Goal: Contribute content: Contribute content

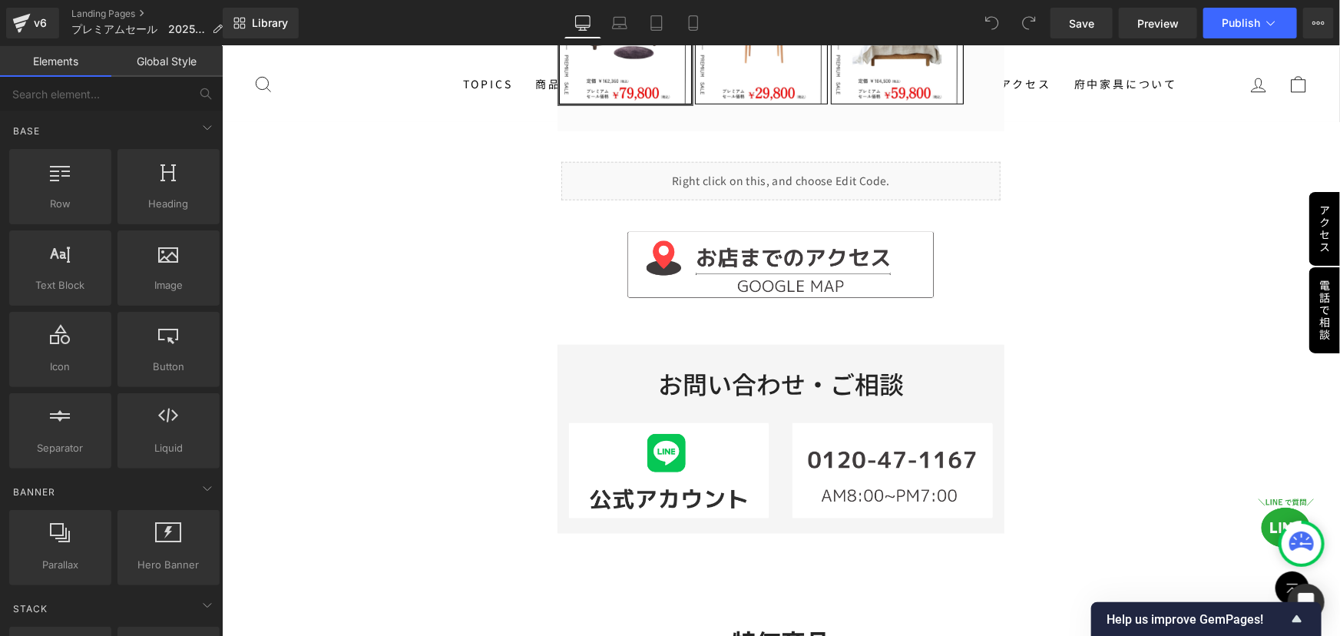
scroll to position [768, 0]
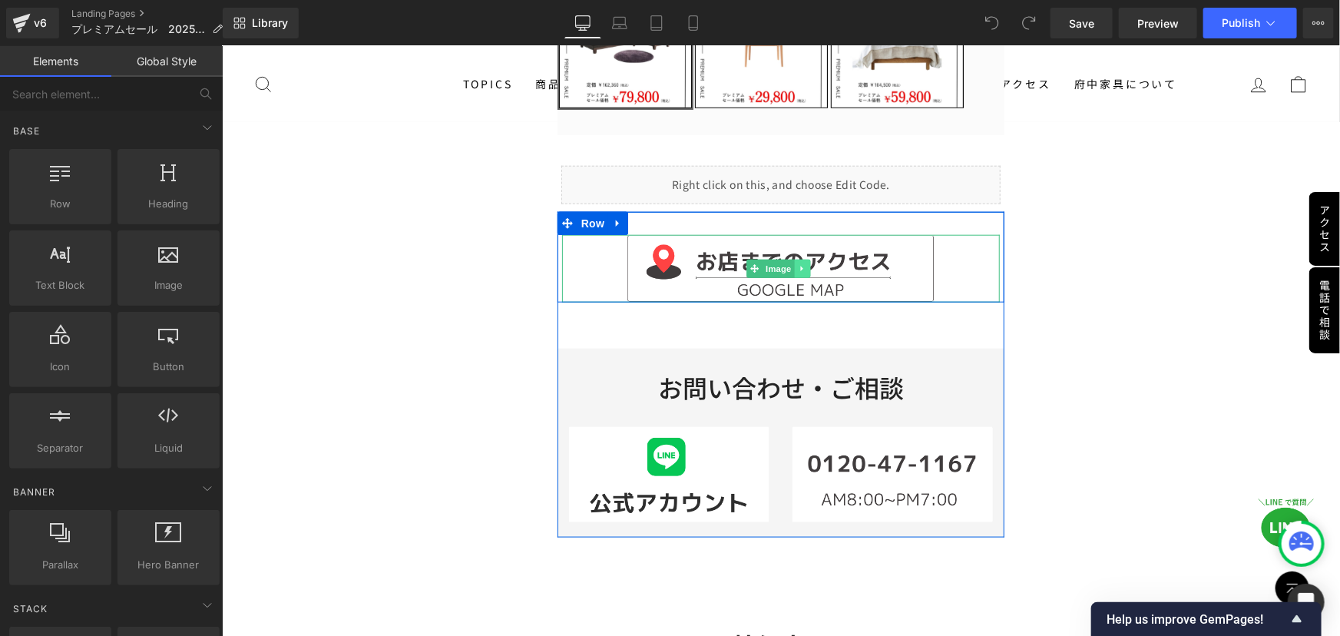
click at [799, 266] on icon at bounding box center [802, 267] width 8 height 9
click at [747, 260] on link "Image" at bounding box center [770, 268] width 48 height 18
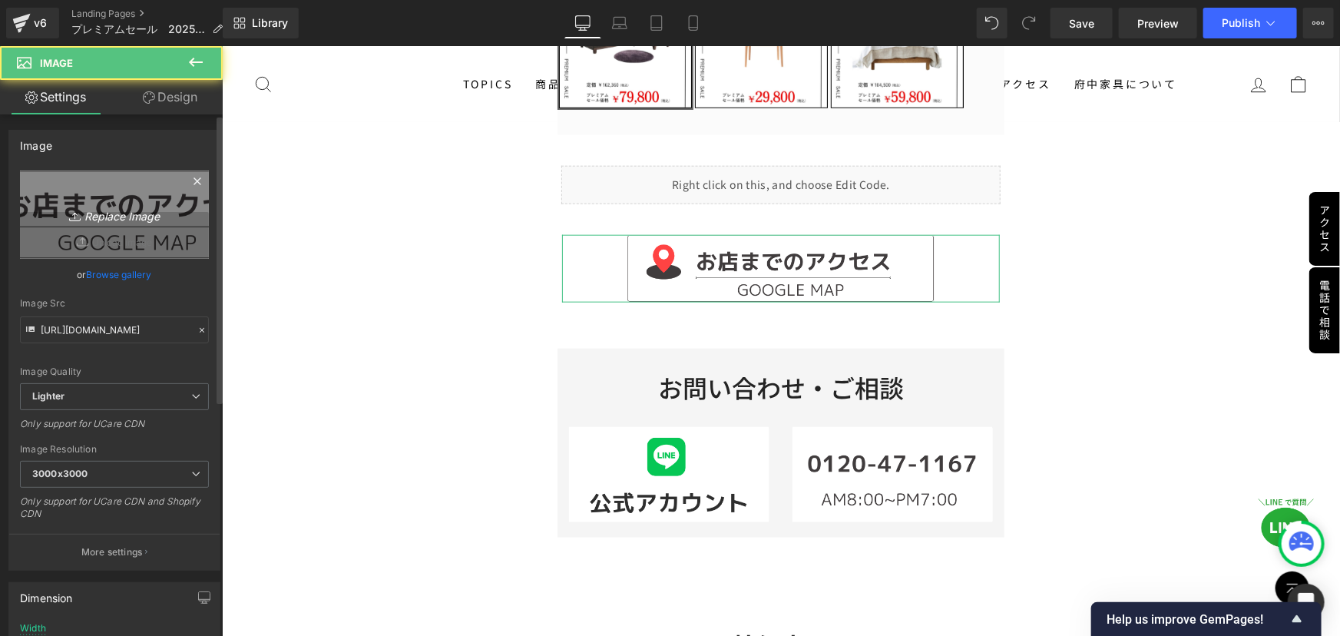
click at [129, 207] on icon "Replace Image" at bounding box center [114, 214] width 123 height 19
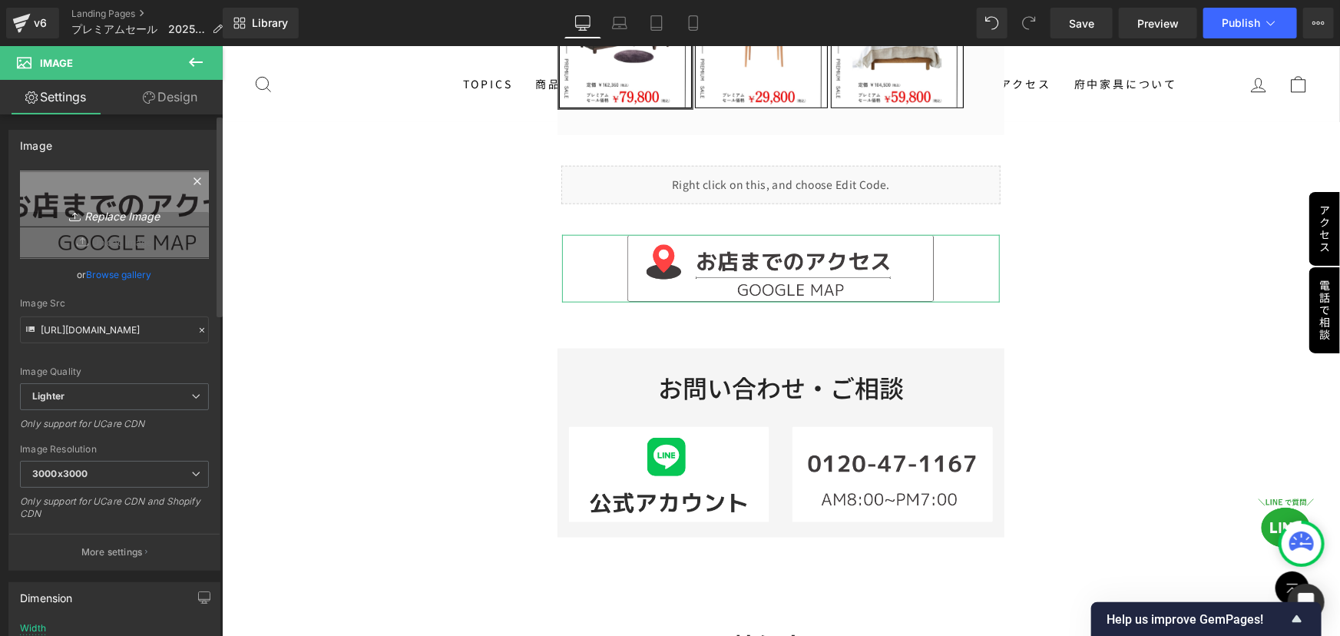
type input "C:\fakepath\アクセス.png"
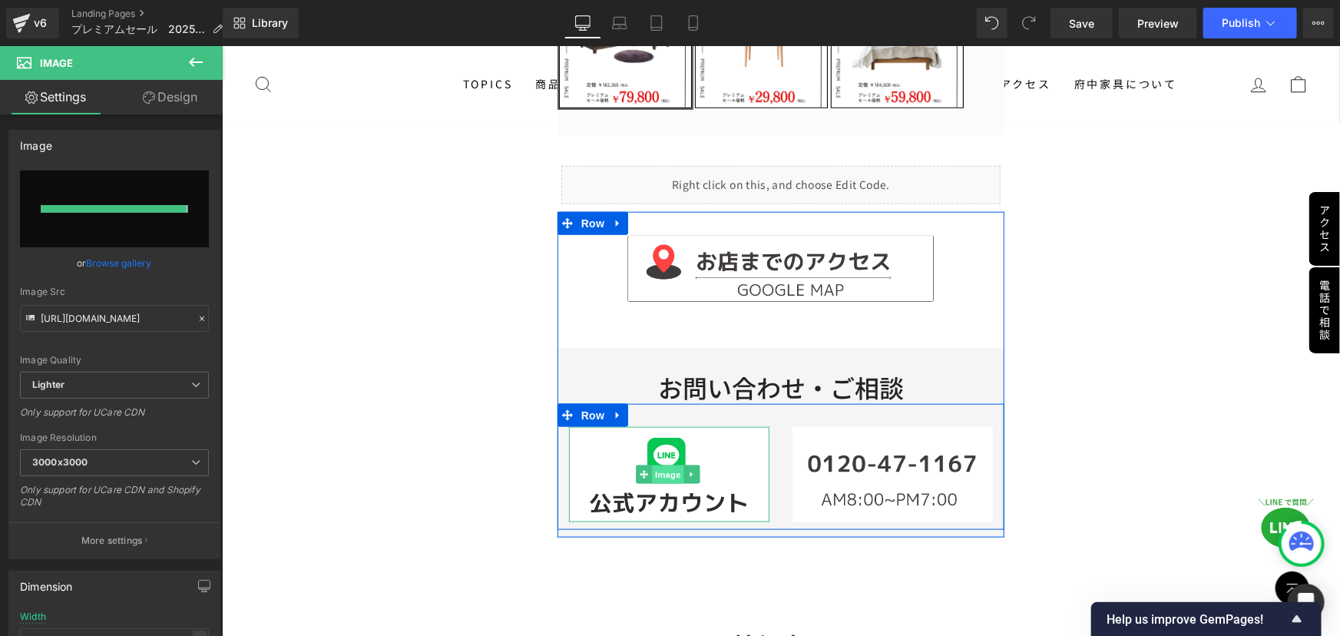
type input "[URL][DOMAIN_NAME]"
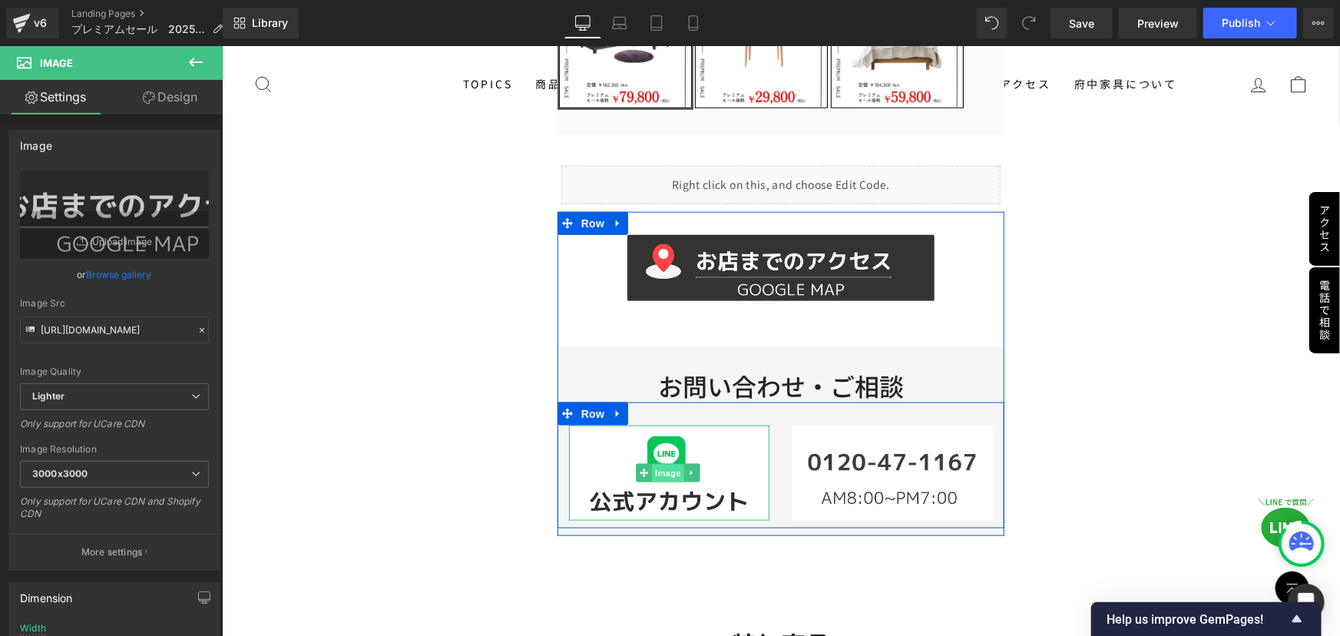
click at [663, 466] on span "Image" at bounding box center [667, 473] width 32 height 18
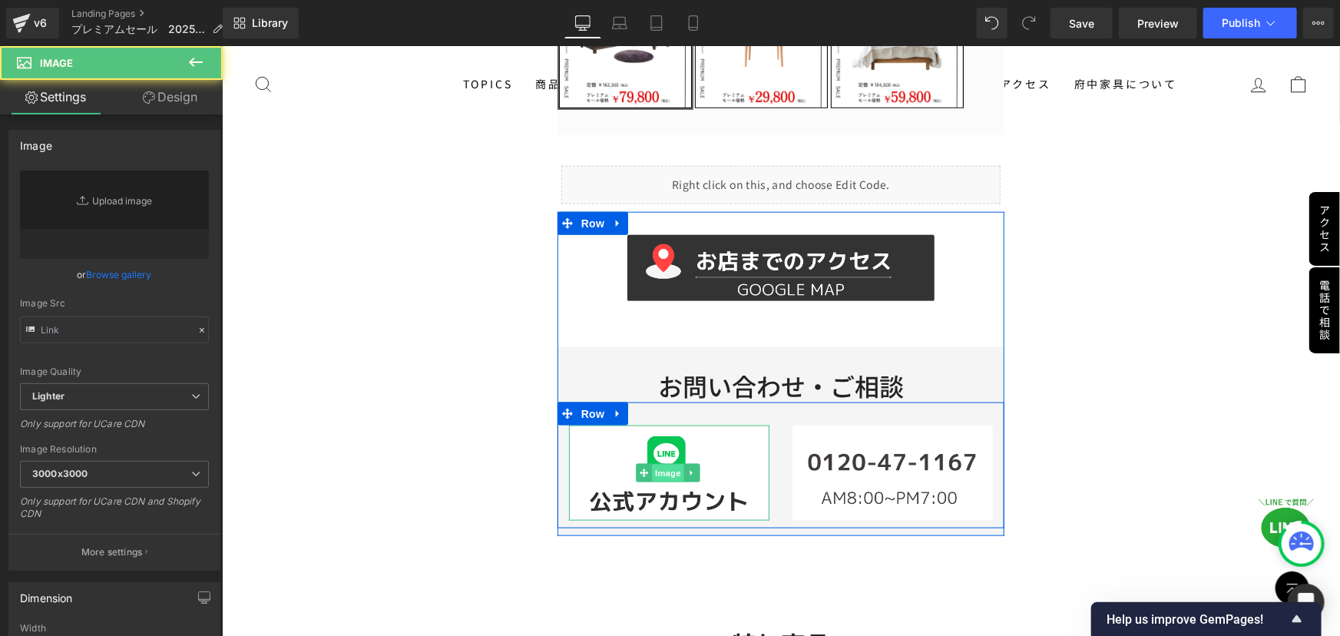
type input "[URL][DOMAIN_NAME]"
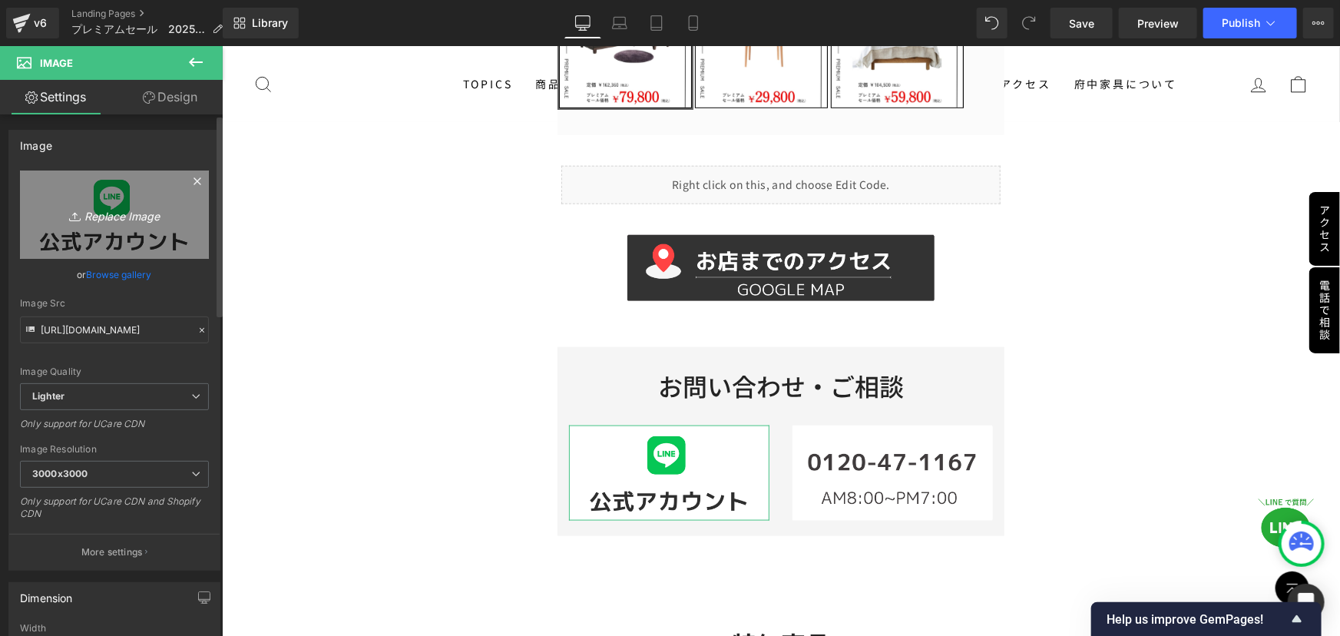
click at [146, 216] on icon "Replace Image" at bounding box center [114, 214] width 123 height 19
type input "C:\fakepath\line.png"
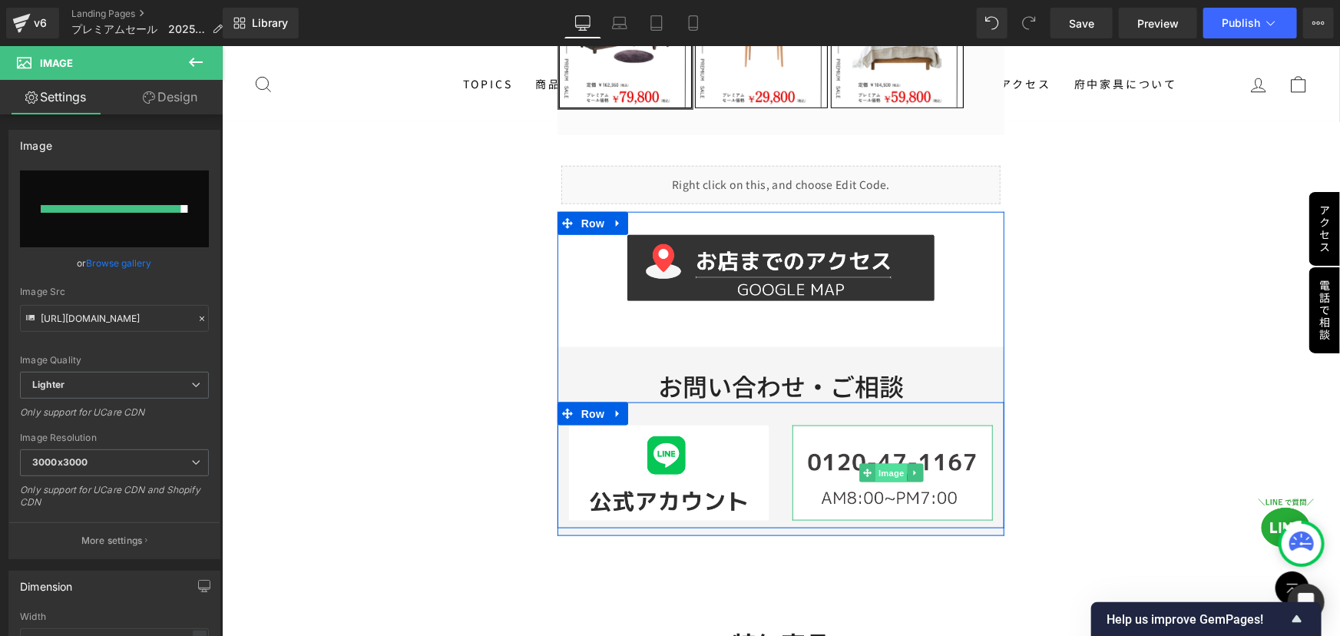
type input "[URL][DOMAIN_NAME]"
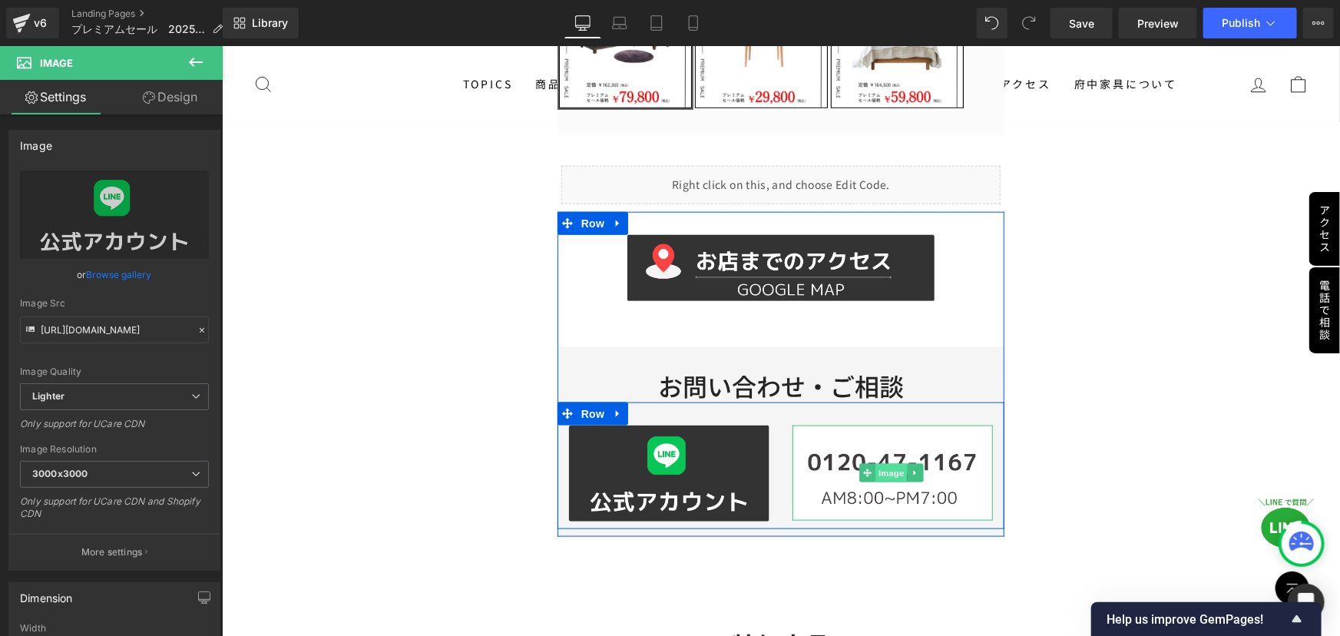
click at [884, 473] on span "Image" at bounding box center [891, 472] width 32 height 18
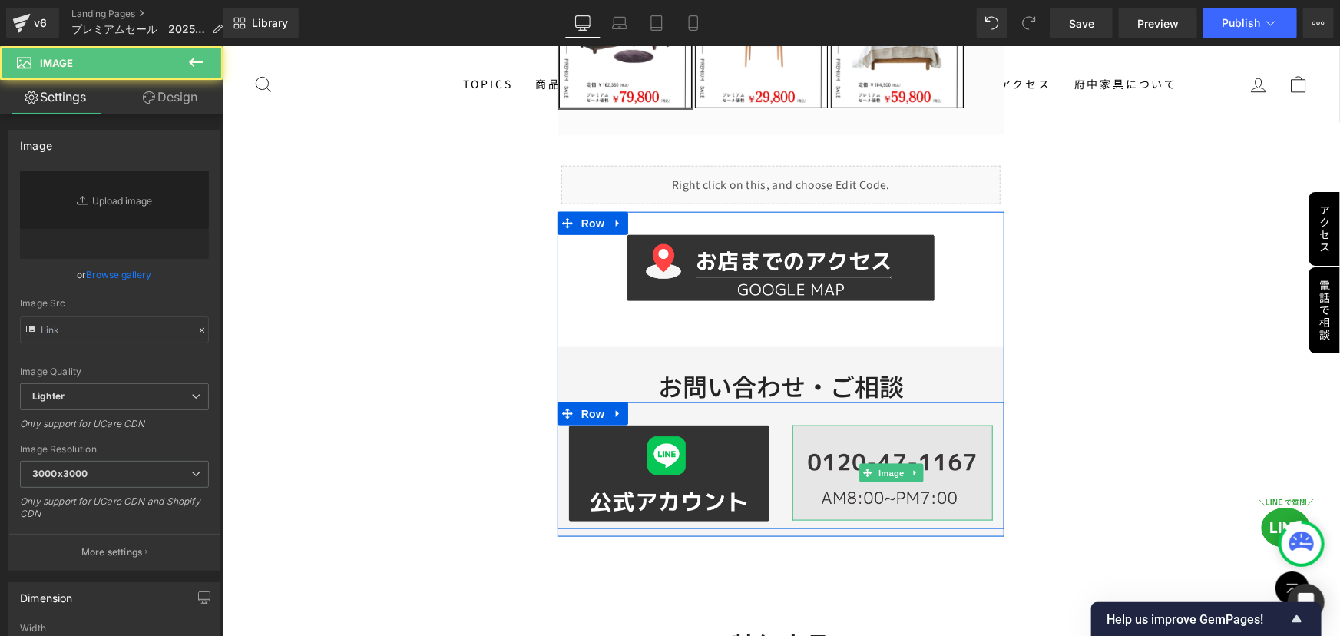
type input "[URL][DOMAIN_NAME]"
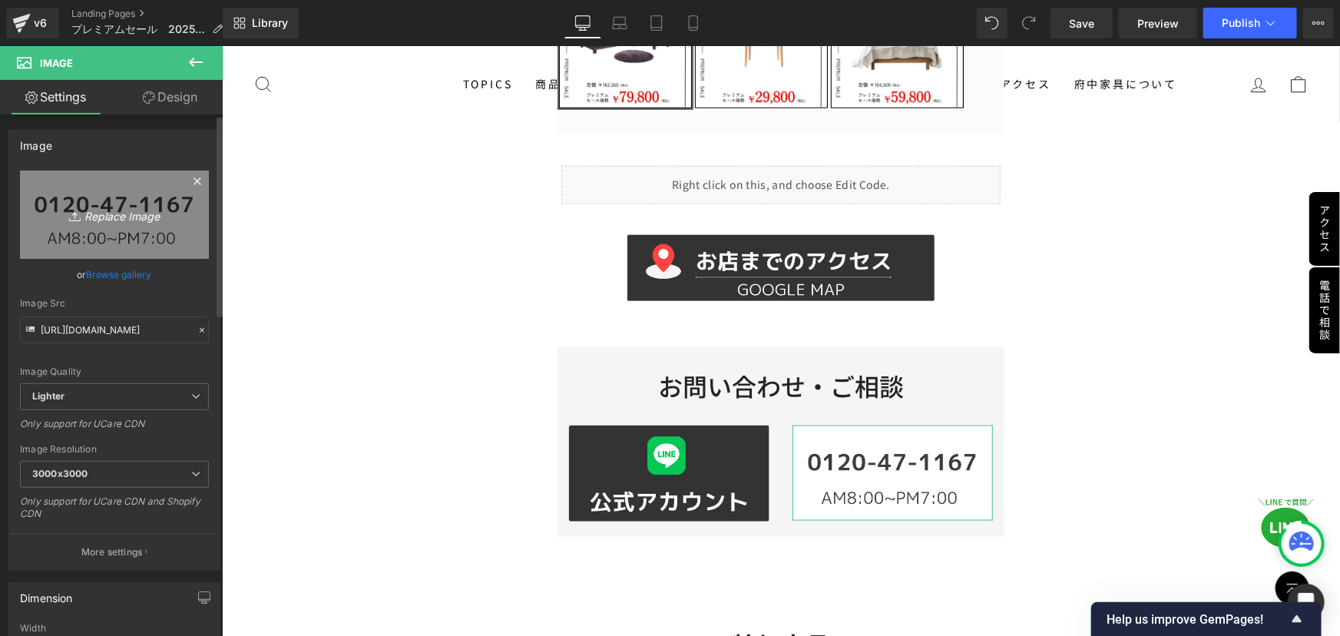
click at [77, 215] on icon at bounding box center [76, 216] width 15 height 15
type input "C:\fakepath\LINE限定 新規追加で.png"
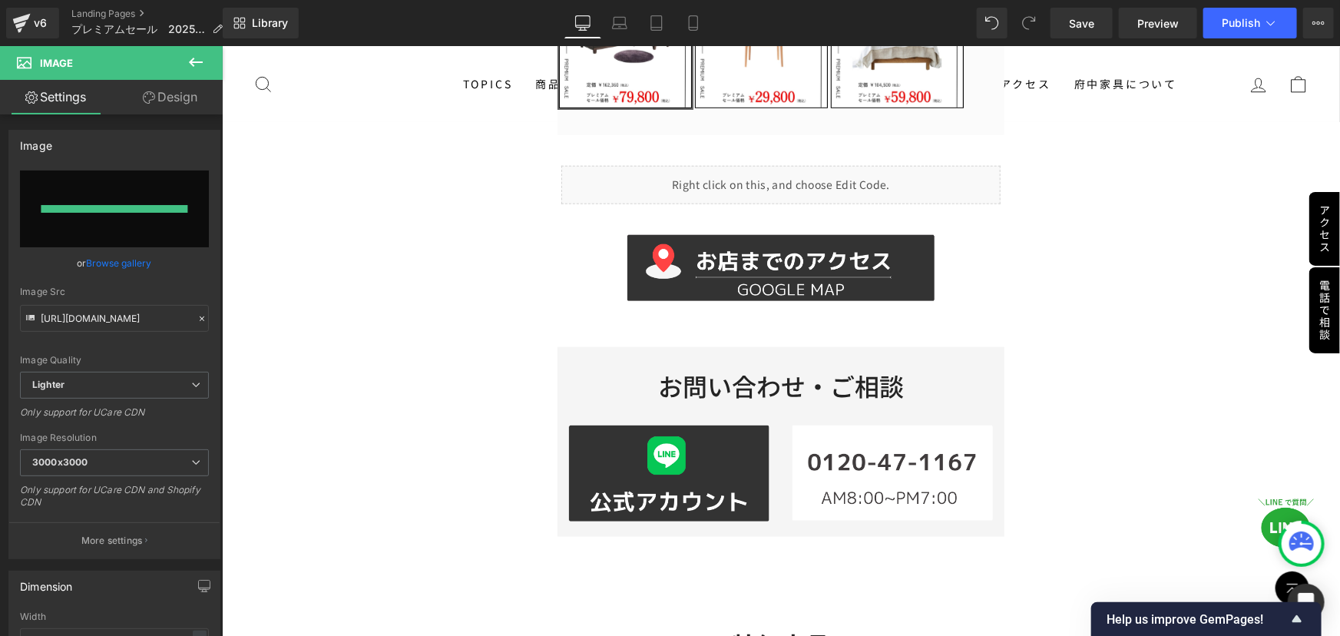
type input "[URL][DOMAIN_NAME]"
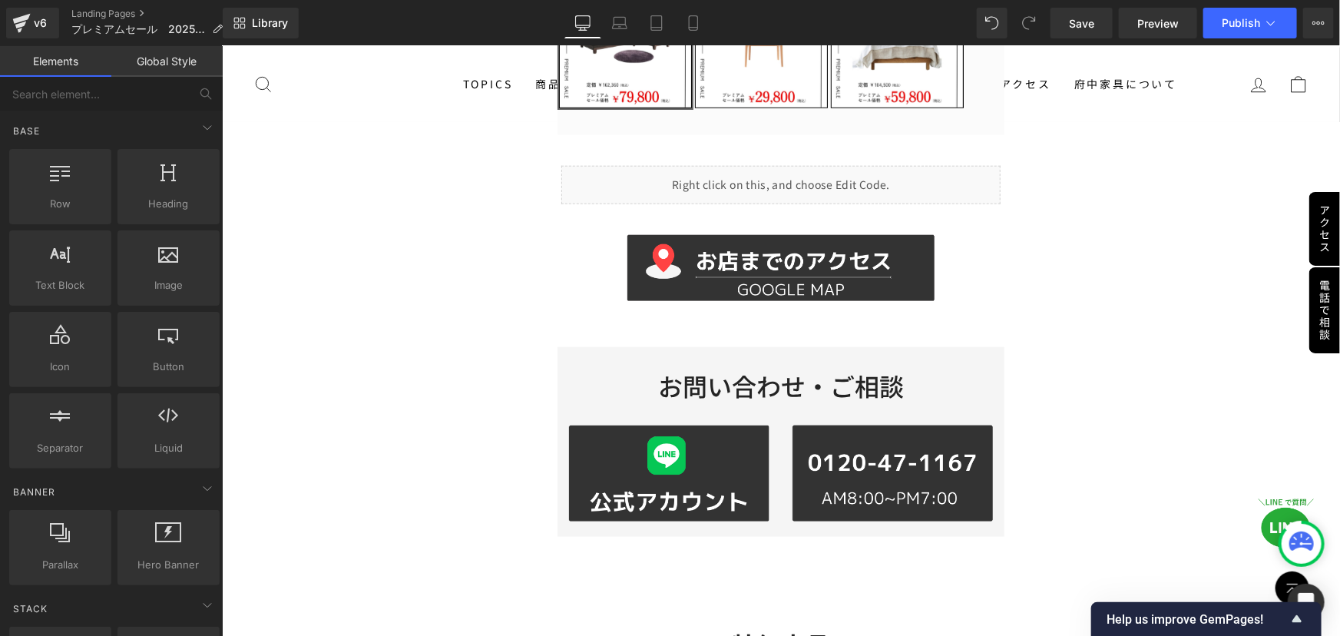
click at [1225, 20] on span "Publish" at bounding box center [1241, 23] width 38 height 12
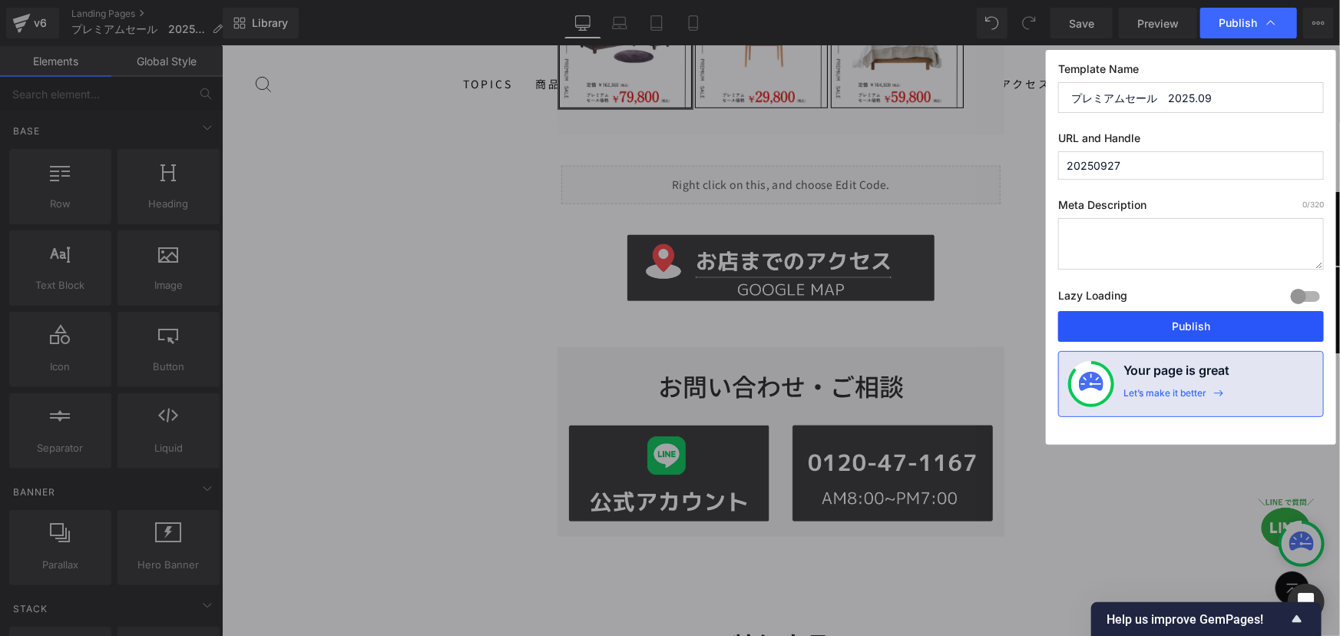
click at [1165, 319] on button "Publish" at bounding box center [1191, 326] width 266 height 31
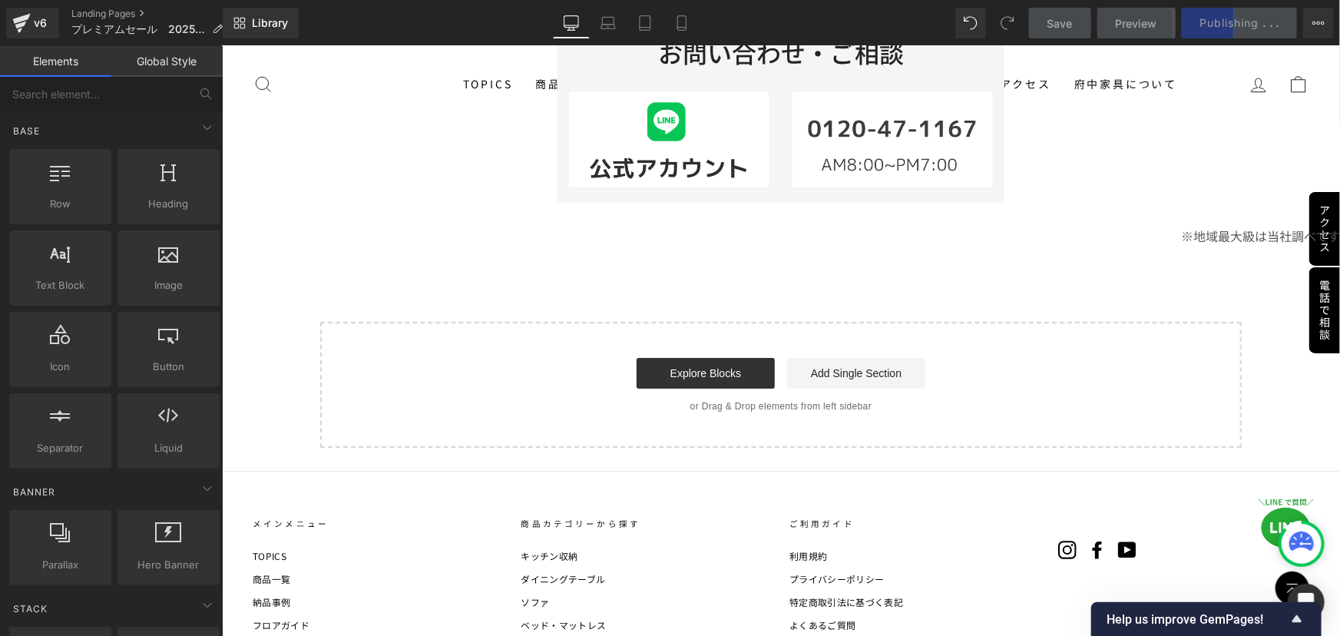
scroll to position [5514, 0]
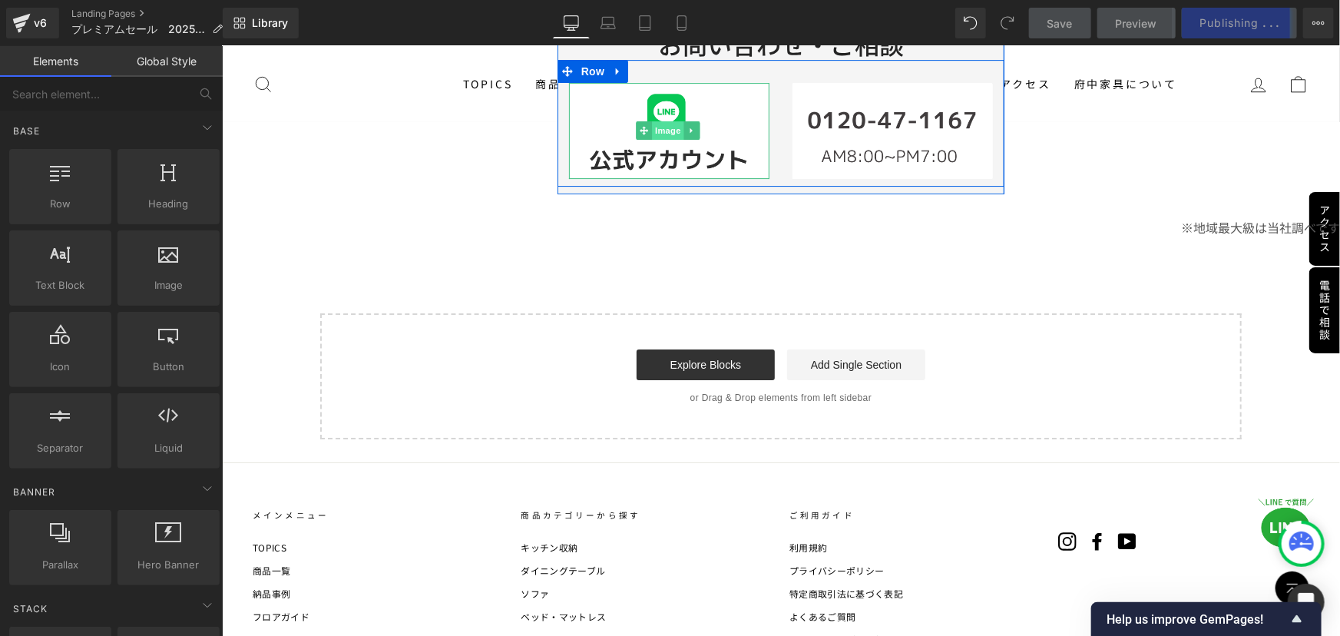
click at [663, 121] on span "Image" at bounding box center [667, 130] width 32 height 18
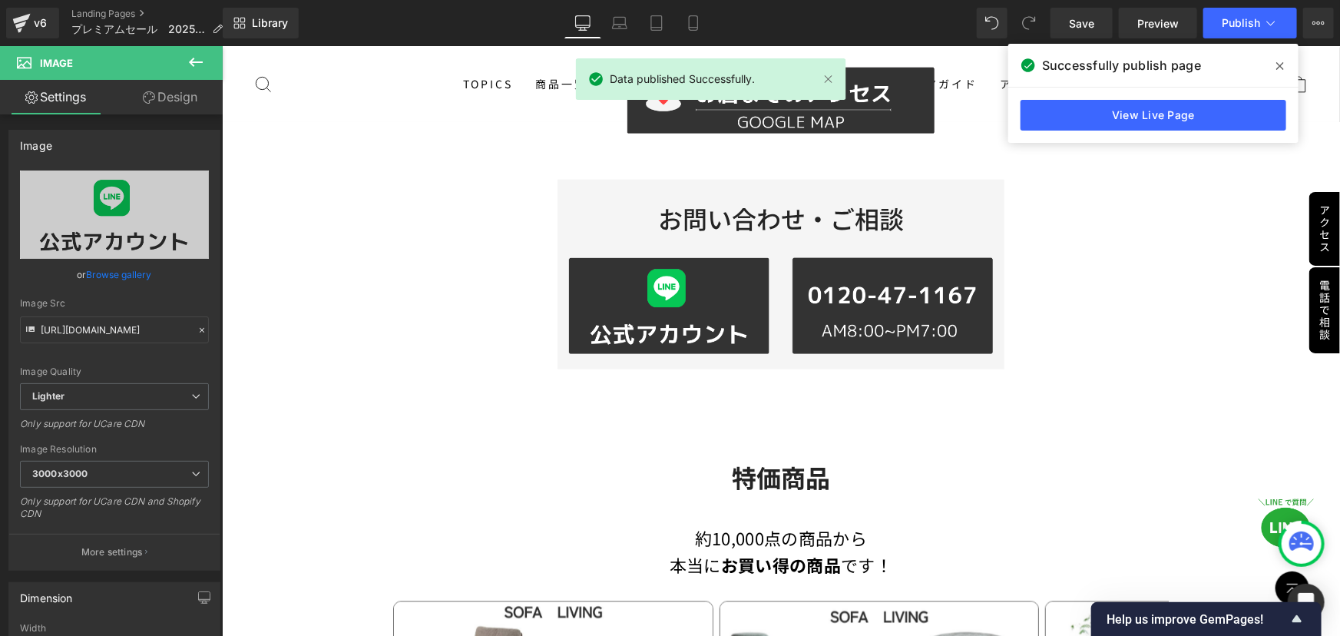
scroll to position [977, 0]
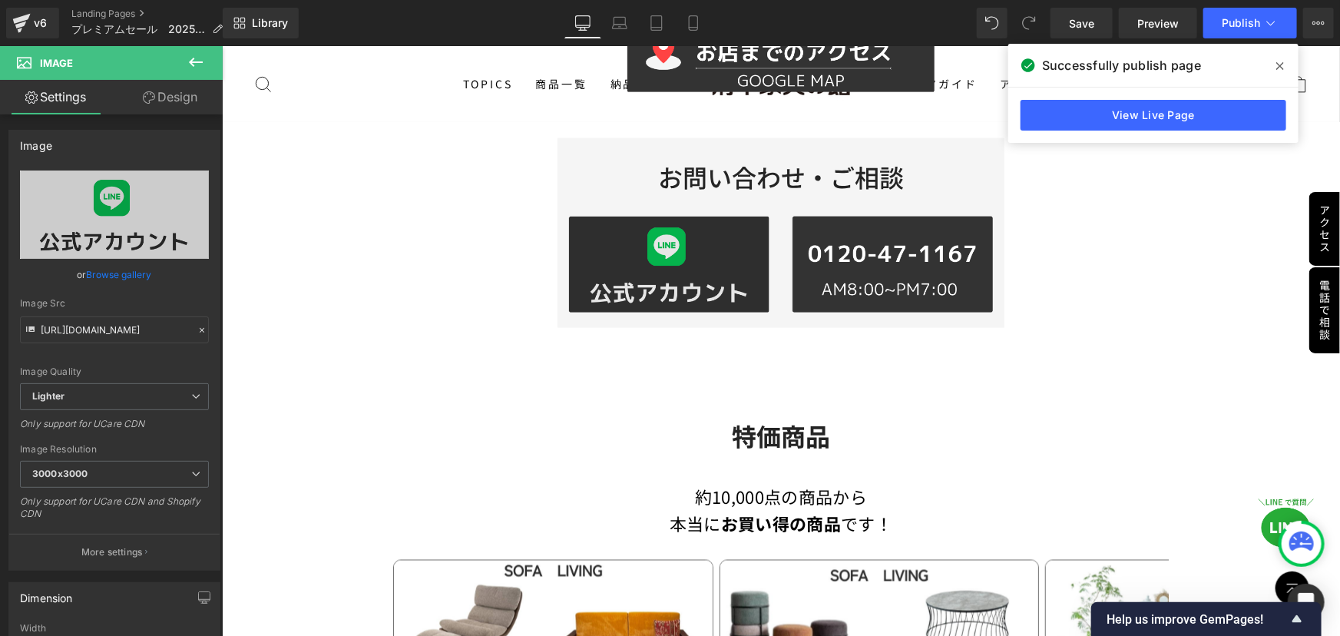
click at [670, 247] on div "Image" at bounding box center [668, 264] width 200 height 96
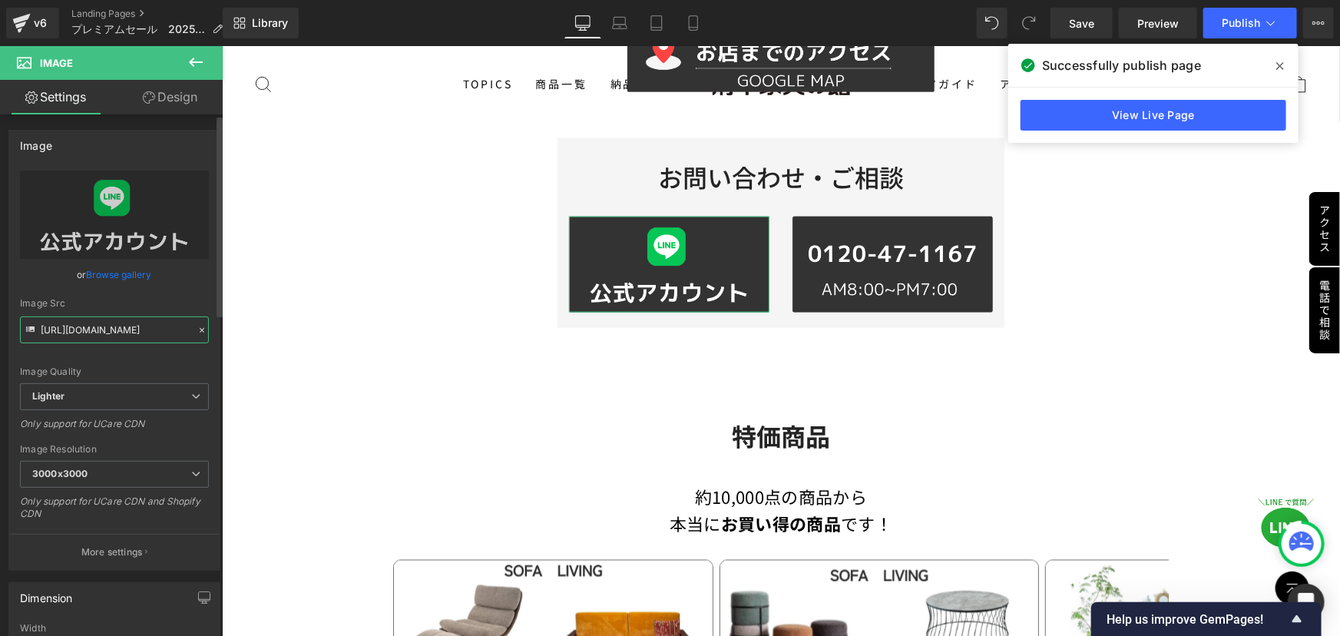
click at [164, 329] on input "[URL][DOMAIN_NAME]" at bounding box center [114, 329] width 189 height 27
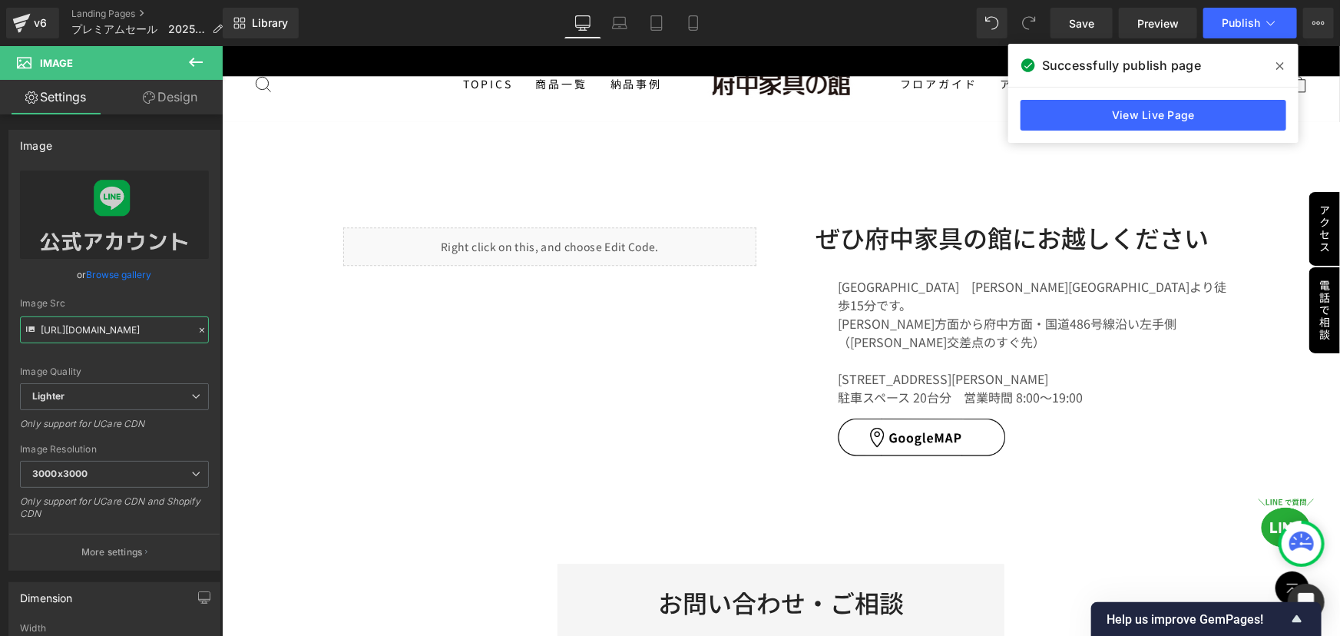
scroll to position [5305, 0]
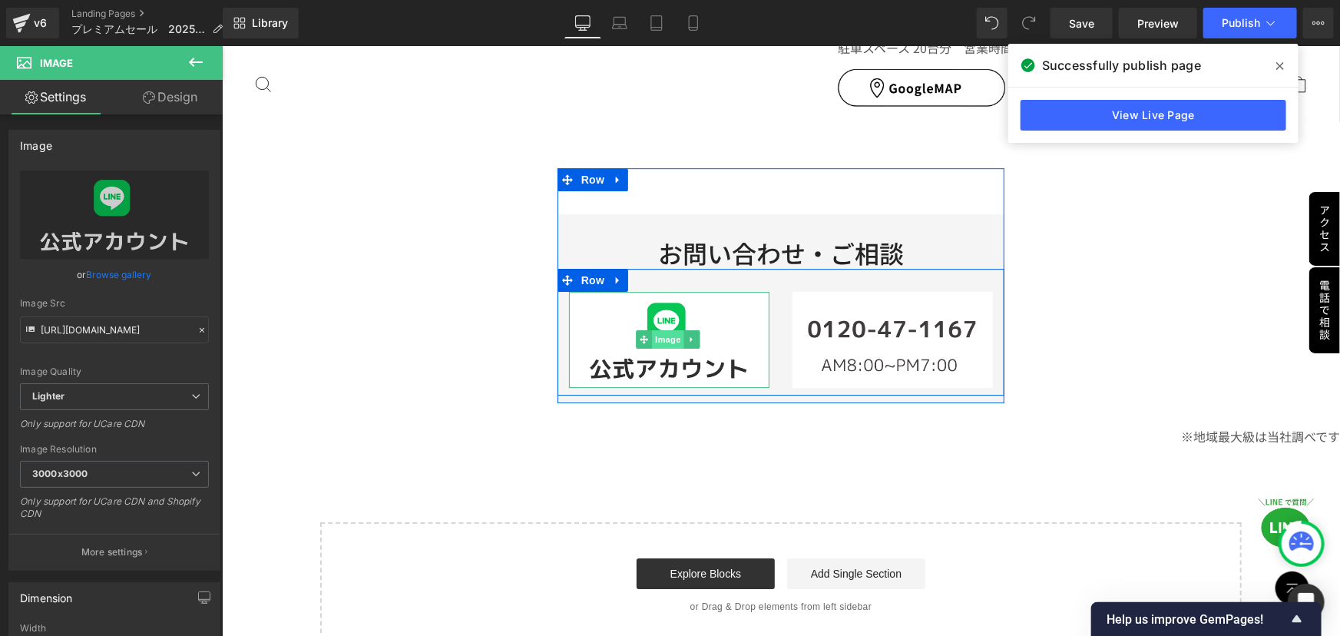
click at [665, 329] on span "Image" at bounding box center [667, 338] width 32 height 18
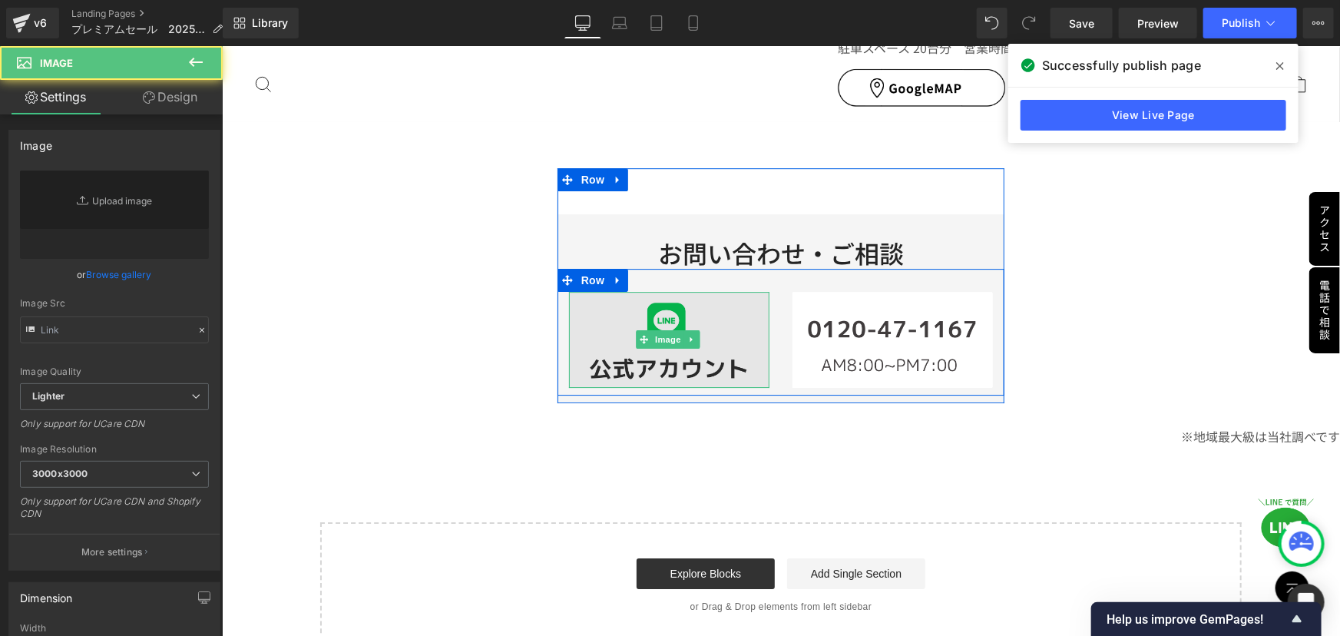
type input "[URL][DOMAIN_NAME]"
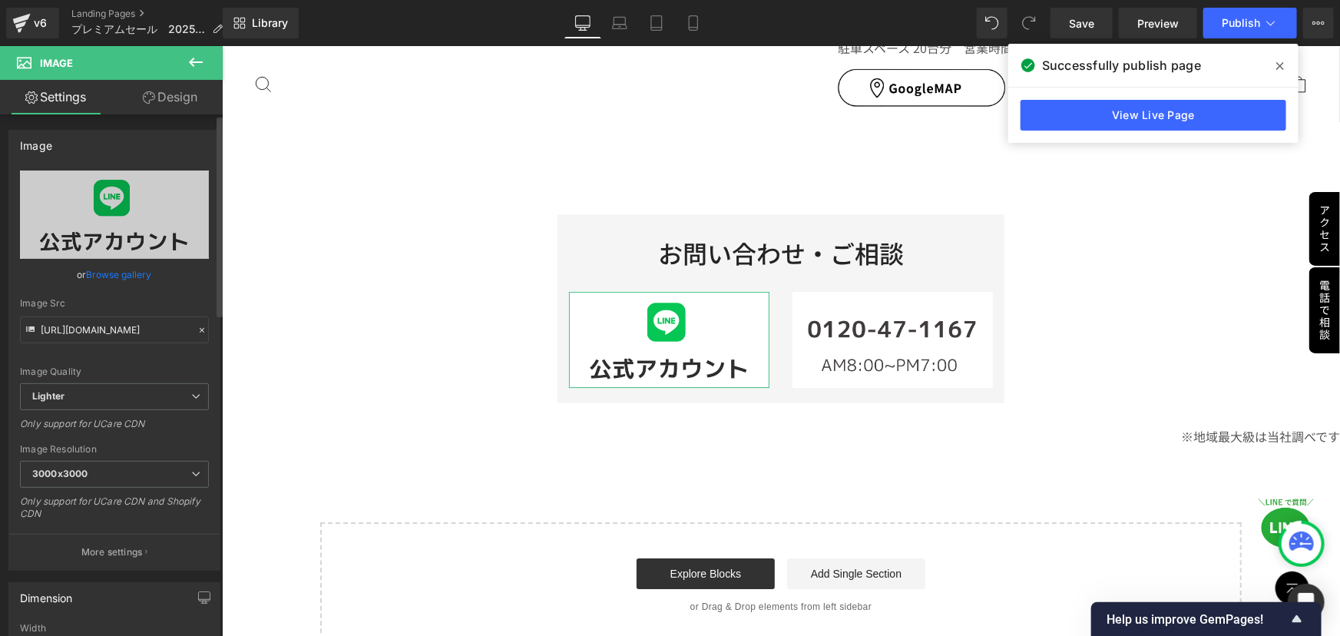
click at [200, 328] on icon at bounding box center [202, 330] width 5 height 5
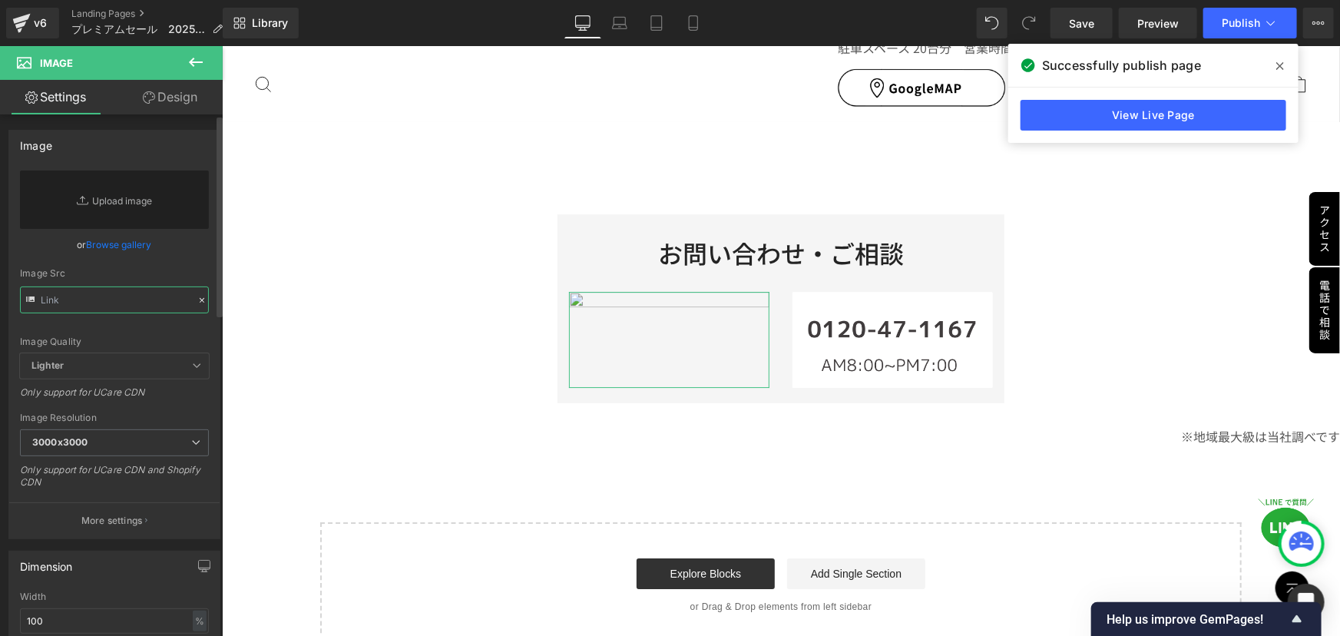
click at [128, 303] on input "text" at bounding box center [114, 299] width 189 height 27
paste input "[URL][DOMAIN_NAME]"
type input "[URL][DOMAIN_NAME]"
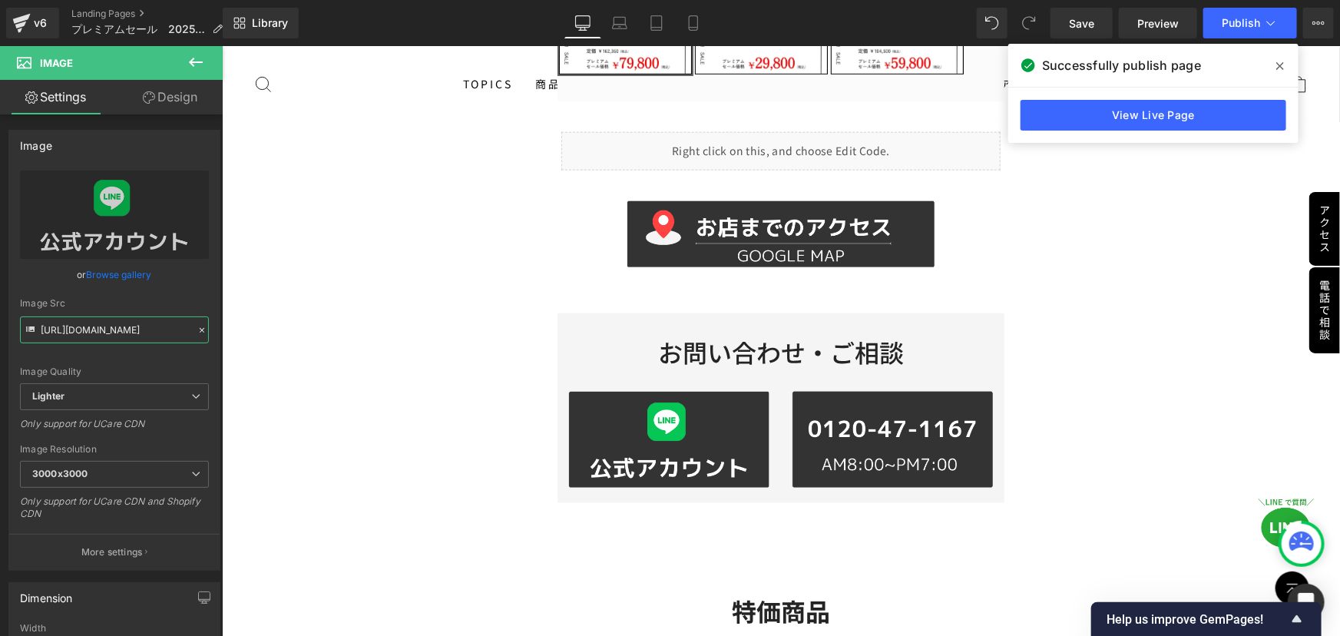
scroll to position [768, 0]
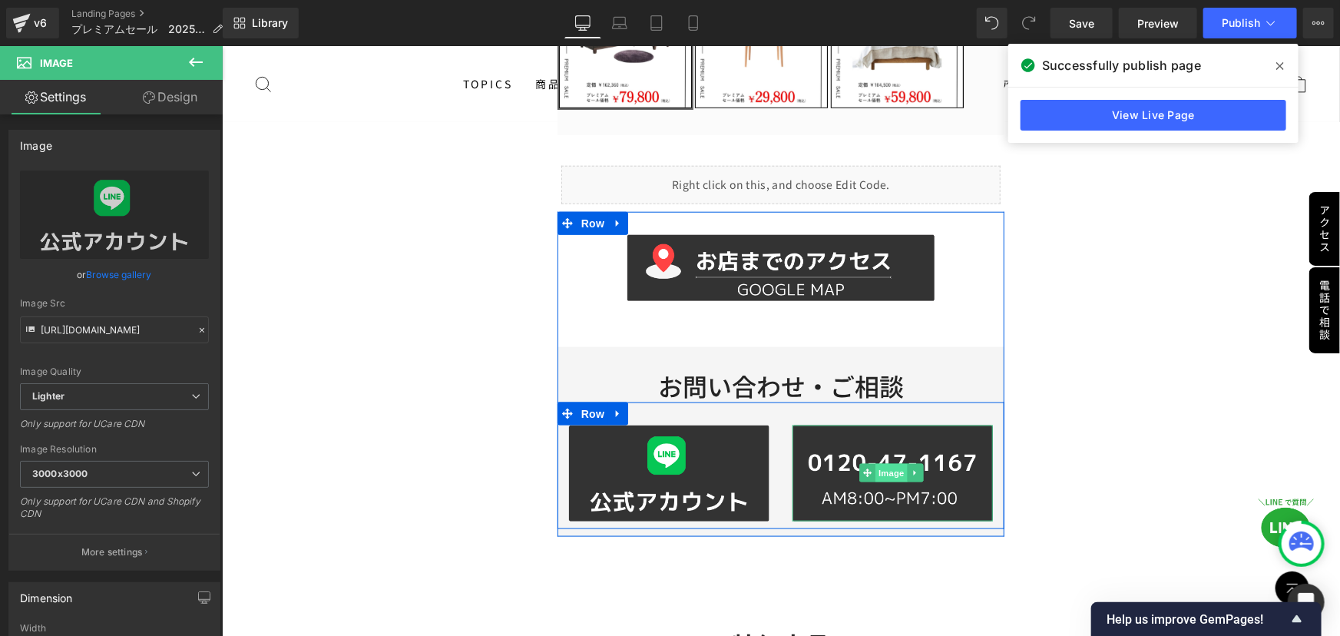
click at [879, 468] on span "Image" at bounding box center [891, 472] width 32 height 18
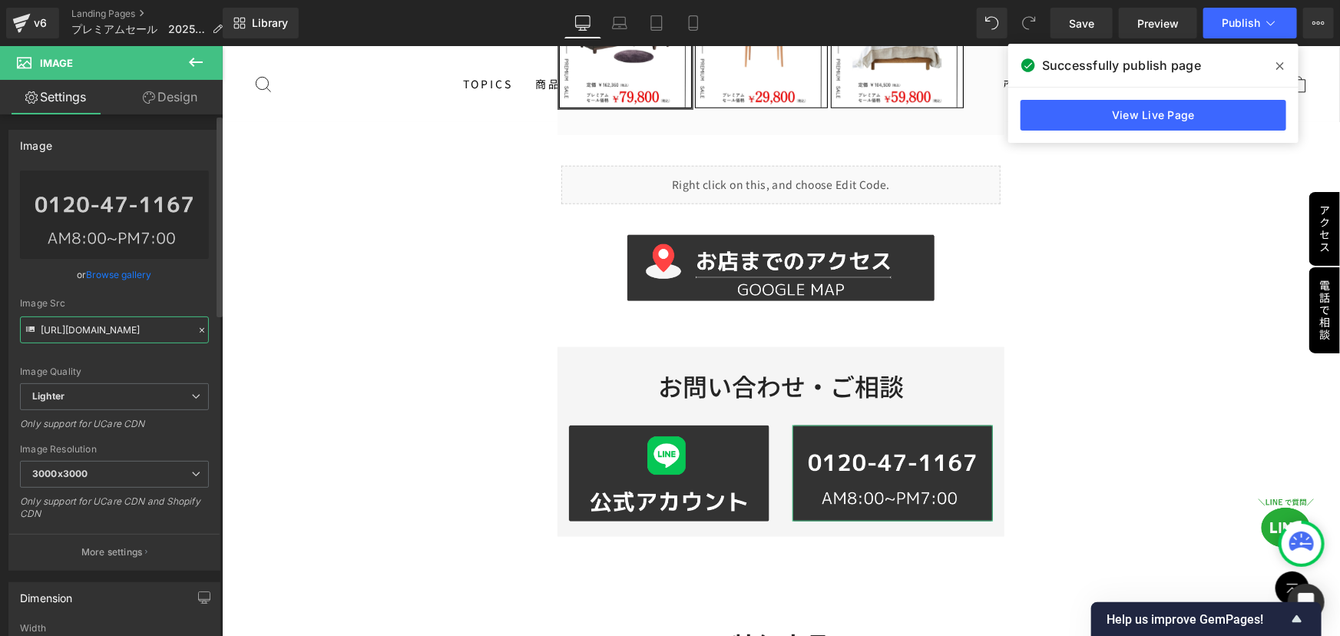
click at [174, 327] on input "[URL][DOMAIN_NAME]" at bounding box center [114, 329] width 189 height 27
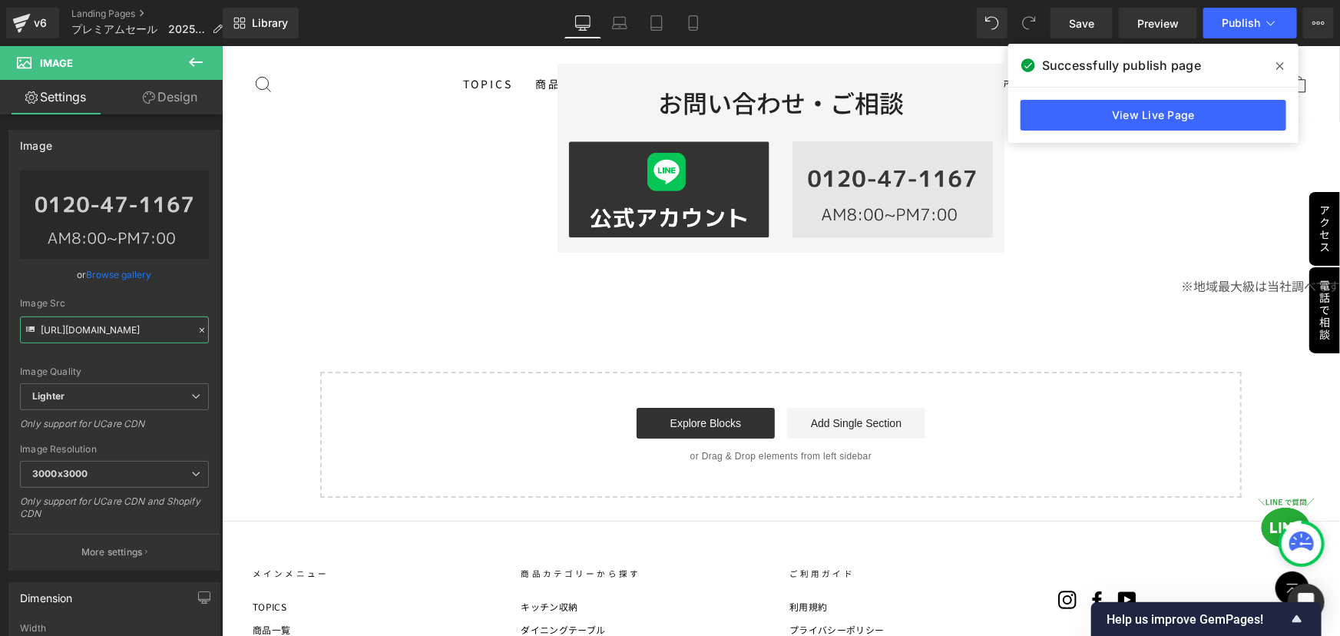
scroll to position [5375, 0]
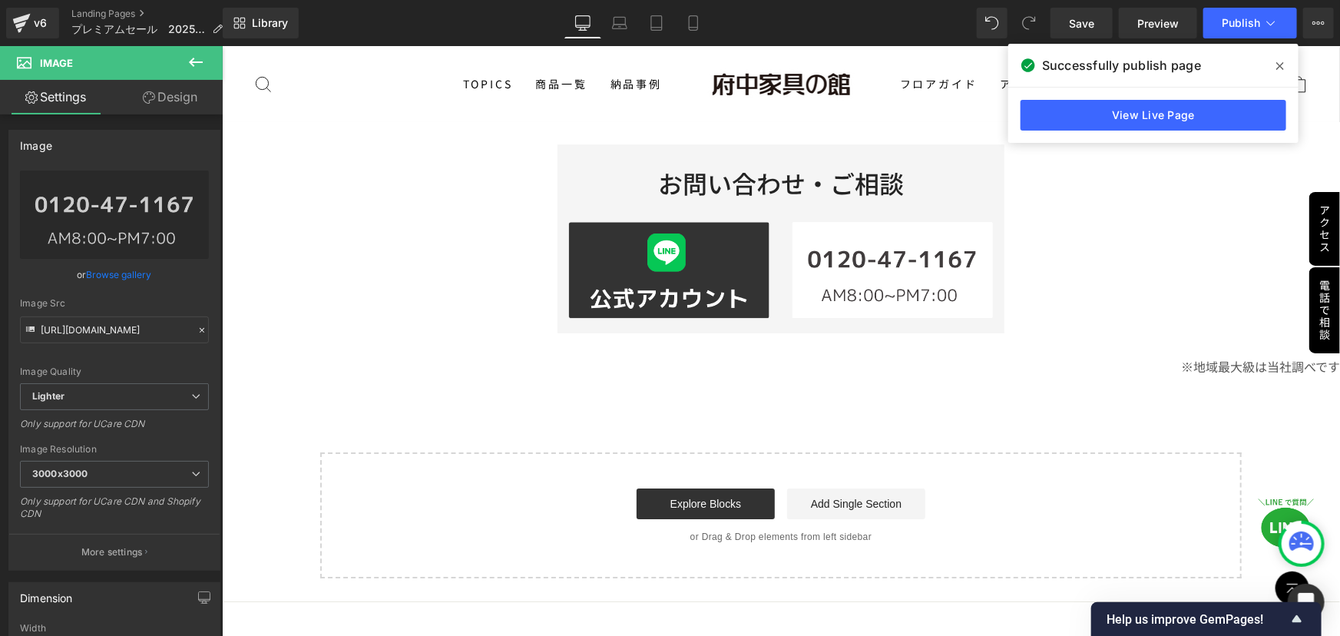
click at [869, 233] on div "Image" at bounding box center [892, 268] width 200 height 95
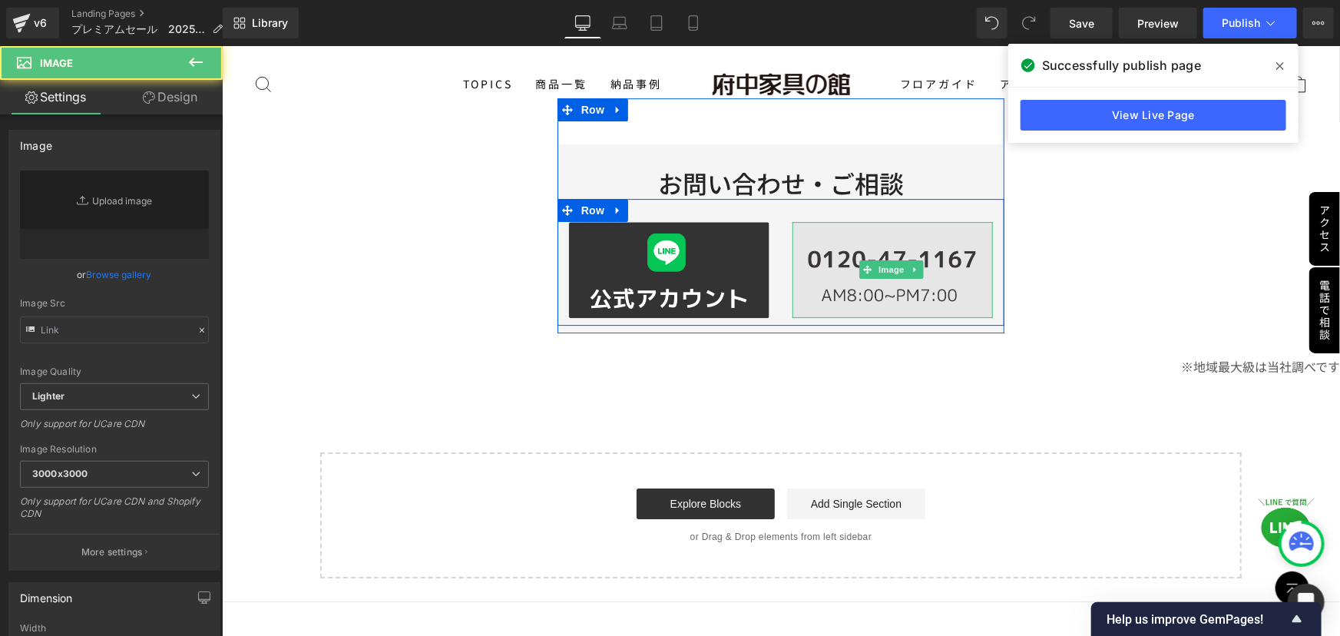
type input "[URL][DOMAIN_NAME]"
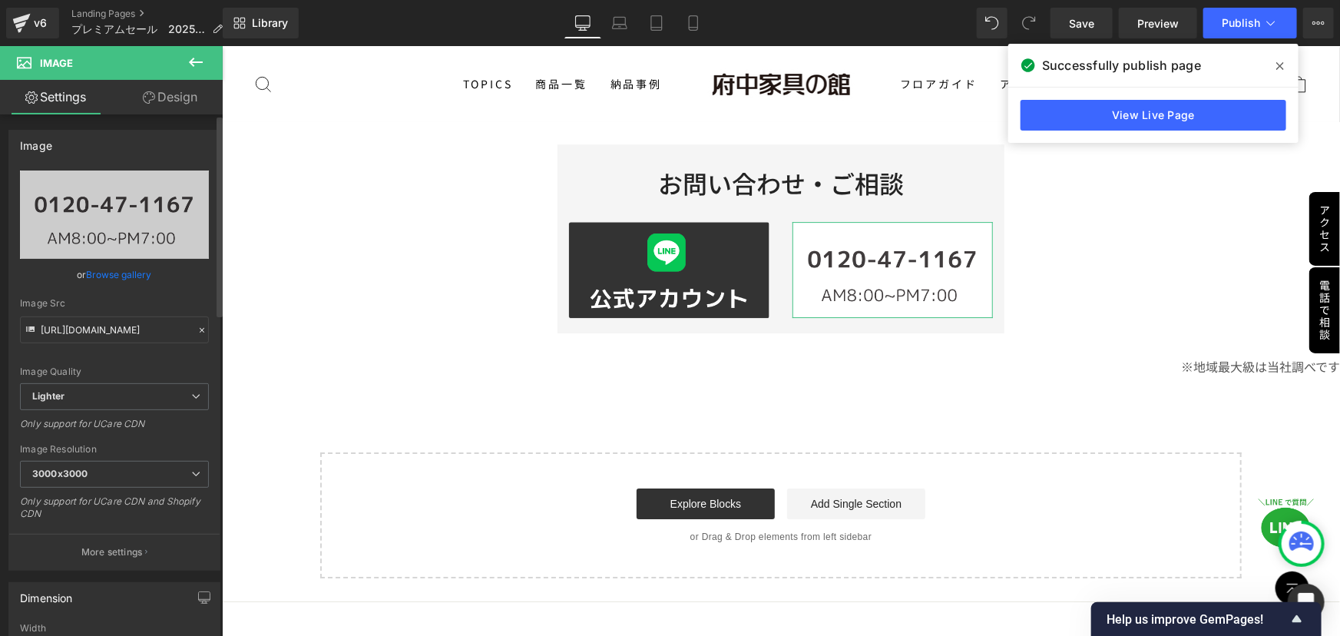
click at [197, 329] on icon at bounding box center [202, 330] width 11 height 11
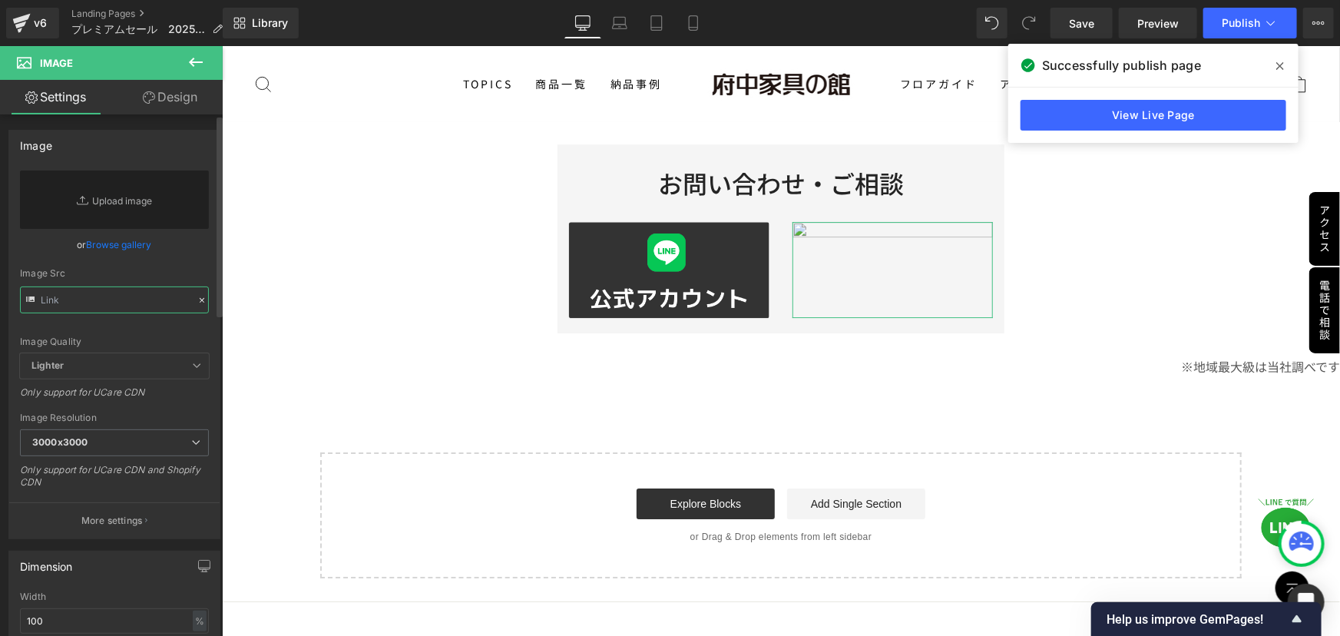
click at [131, 294] on input "text" at bounding box center [114, 299] width 189 height 27
paste input "[URL][DOMAIN_NAME]"
type input "[URL][DOMAIN_NAME]"
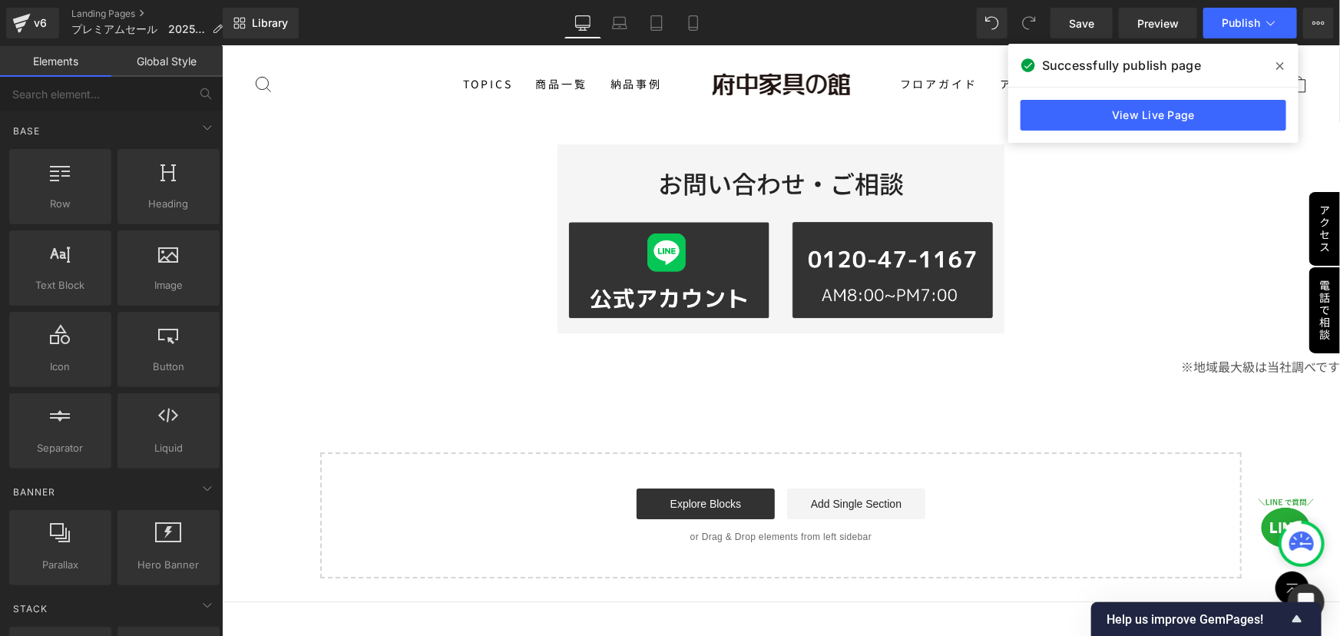
click at [1247, 29] on button "Publish" at bounding box center [1250, 23] width 94 height 31
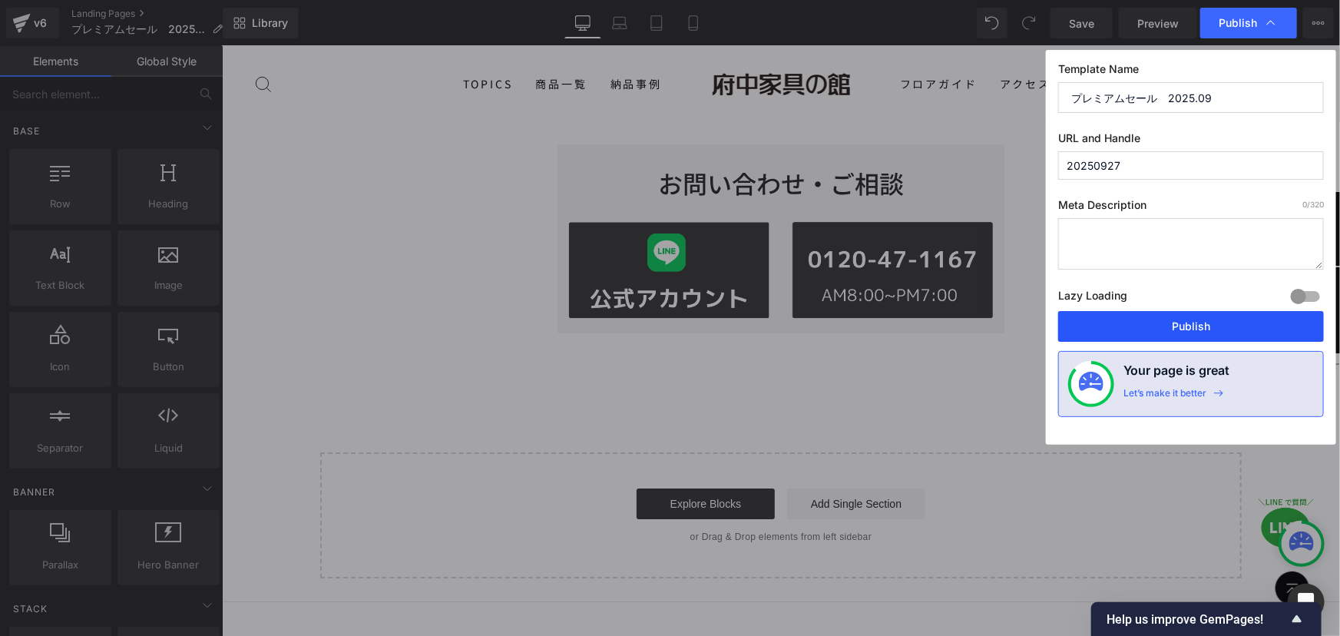
click at [1189, 322] on button "Publish" at bounding box center [1191, 326] width 266 height 31
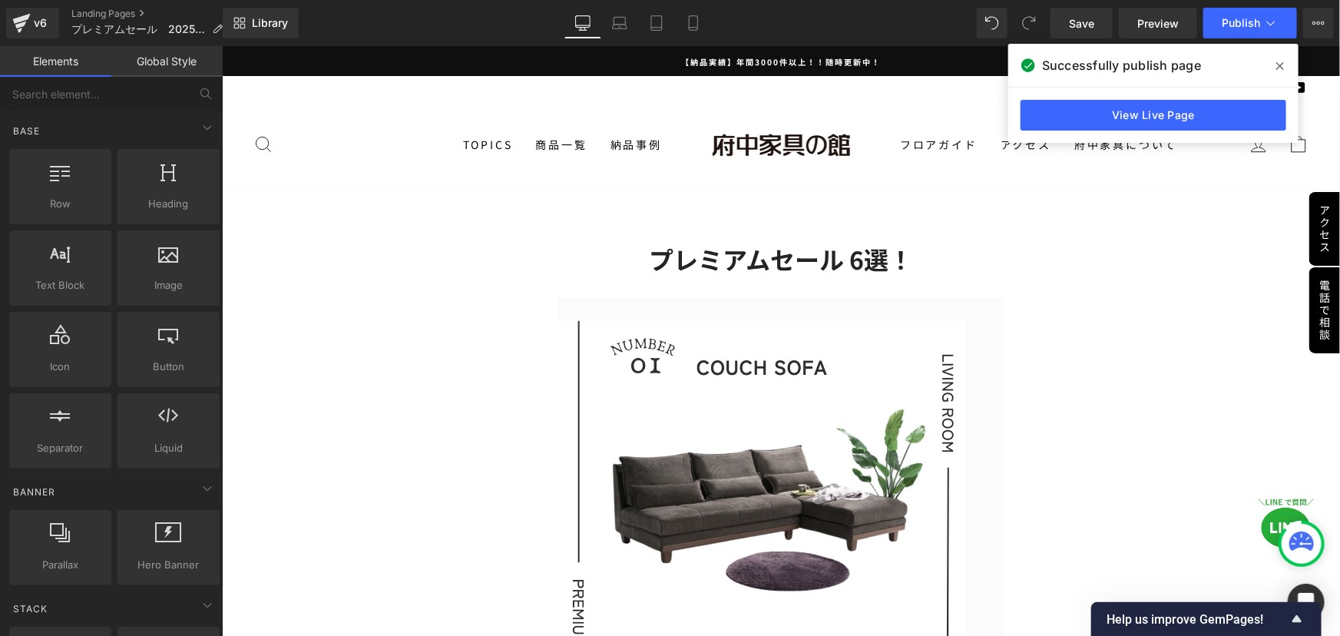
drag, startPoint x: 1184, startPoint y: 277, endPoint x: 1185, endPoint y: 209, distance: 68.3
click at [1234, 20] on span "Publish" at bounding box center [1241, 23] width 38 height 12
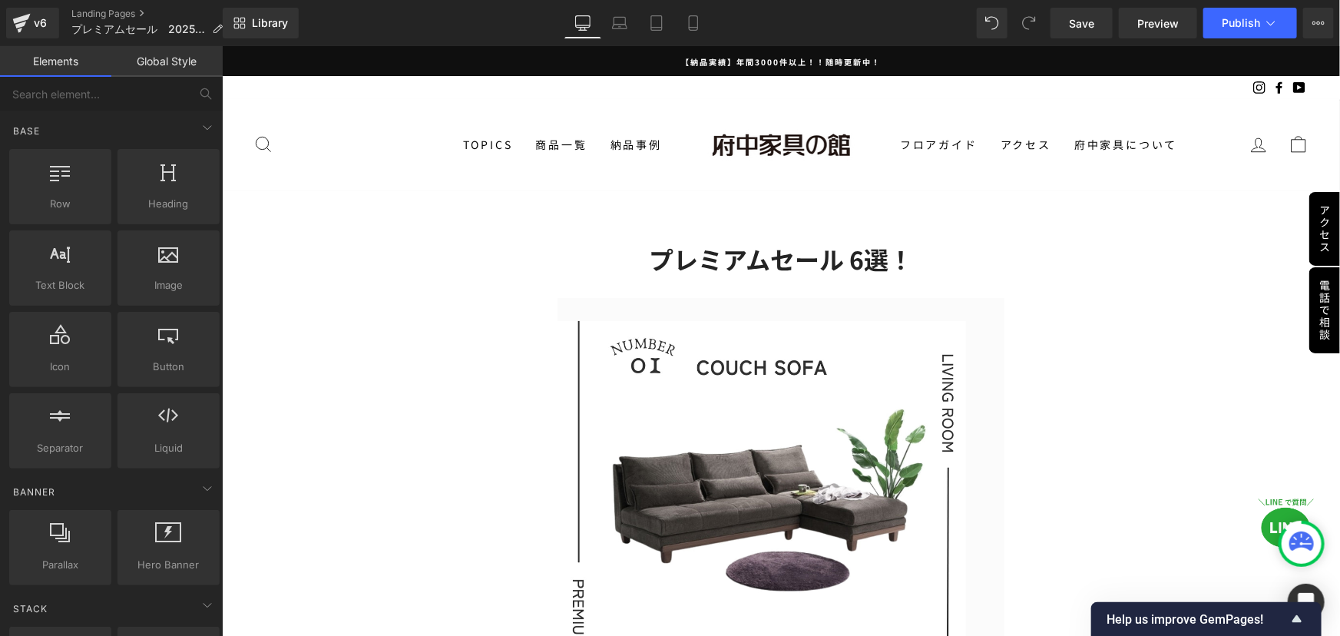
drag, startPoint x: 548, startPoint y: 560, endPoint x: 573, endPoint y: 537, distance: 33.7
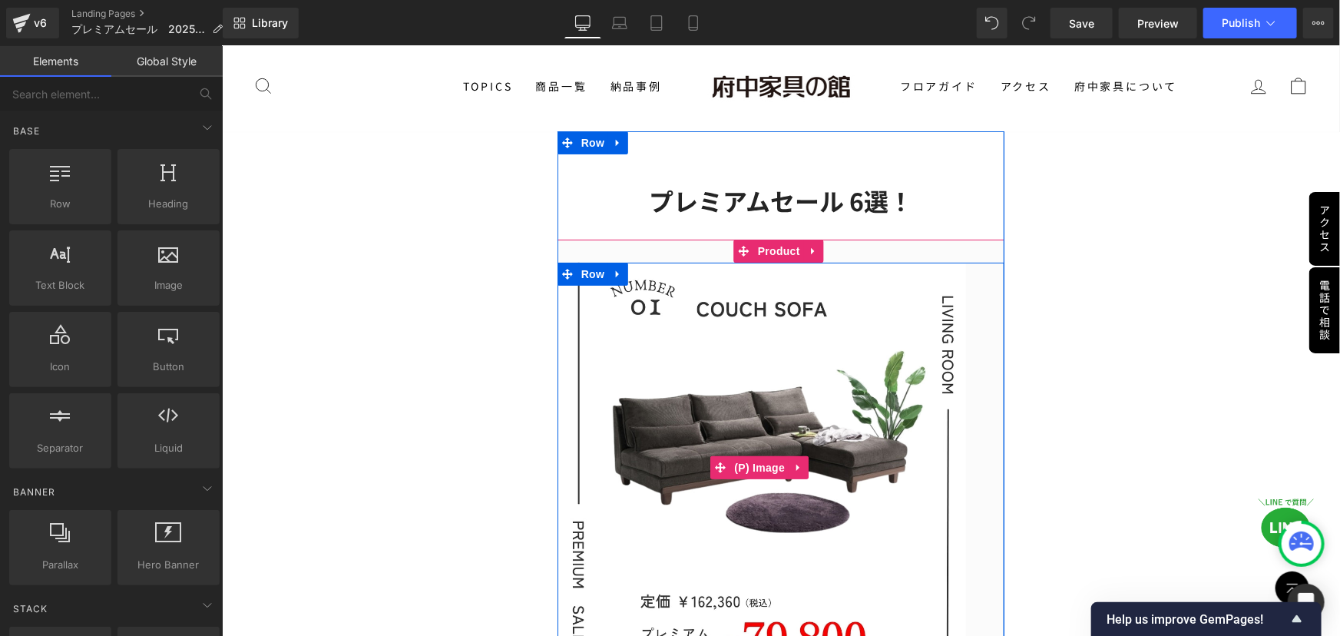
scroll to position [279, 0]
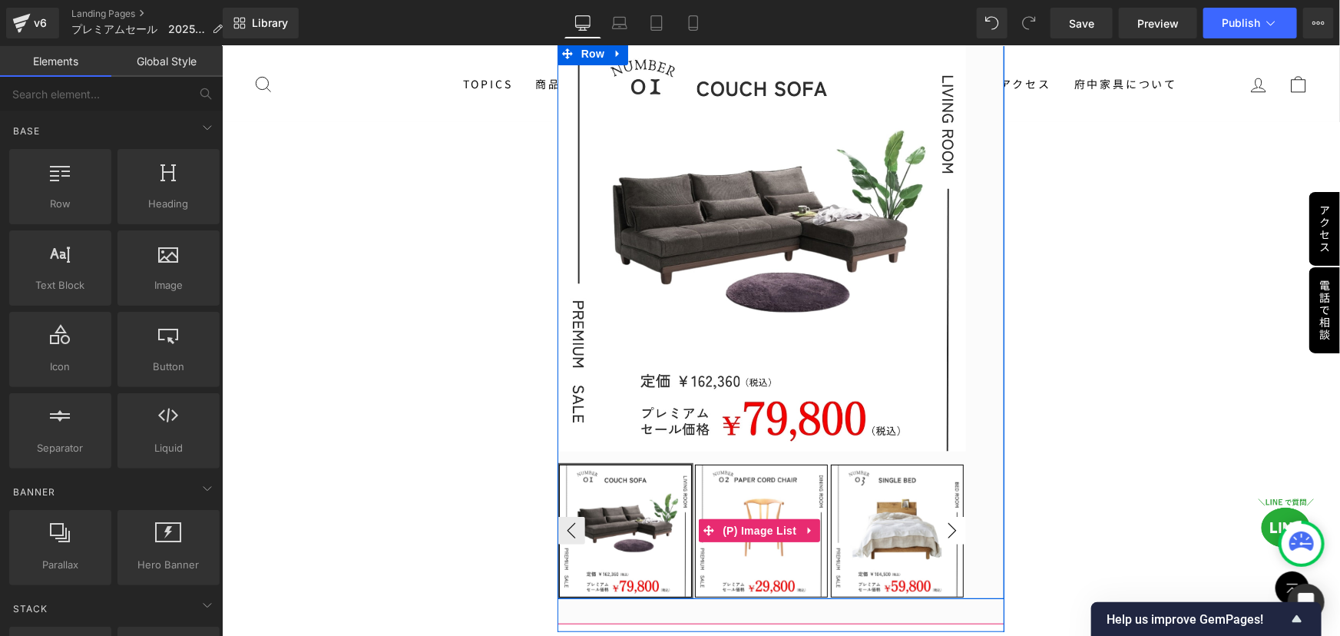
click at [951, 527] on button "›" at bounding box center [952, 530] width 28 height 28
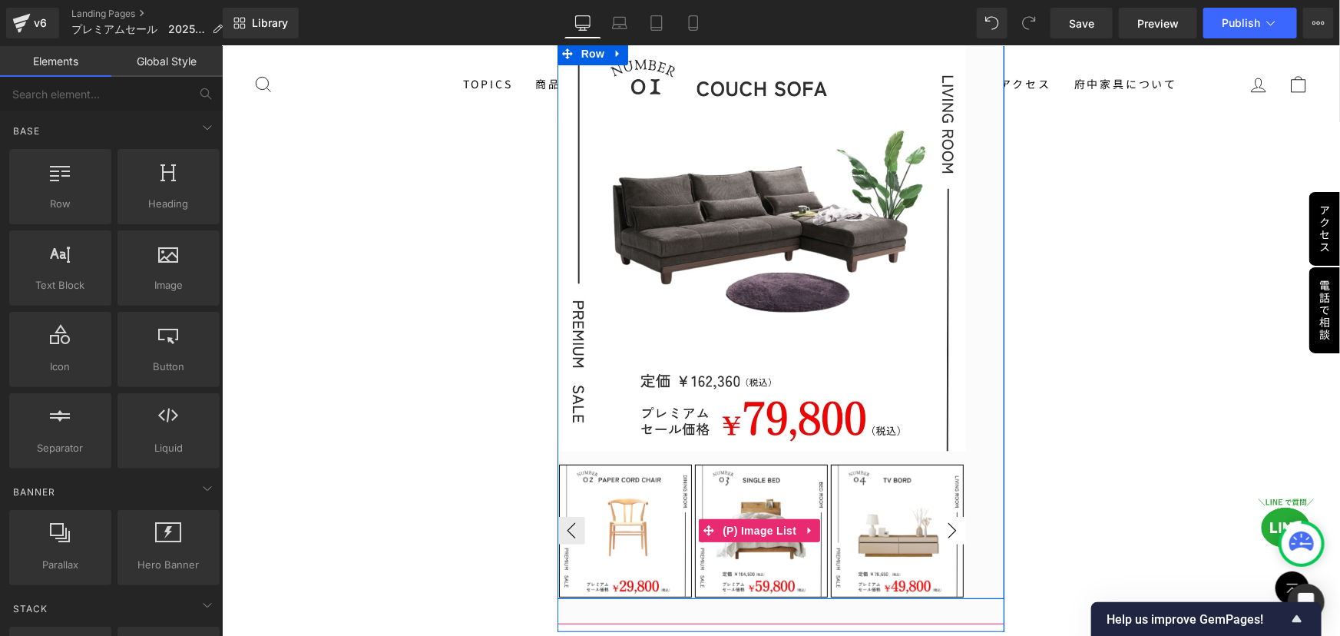
click at [947, 525] on button "›" at bounding box center [952, 530] width 28 height 28
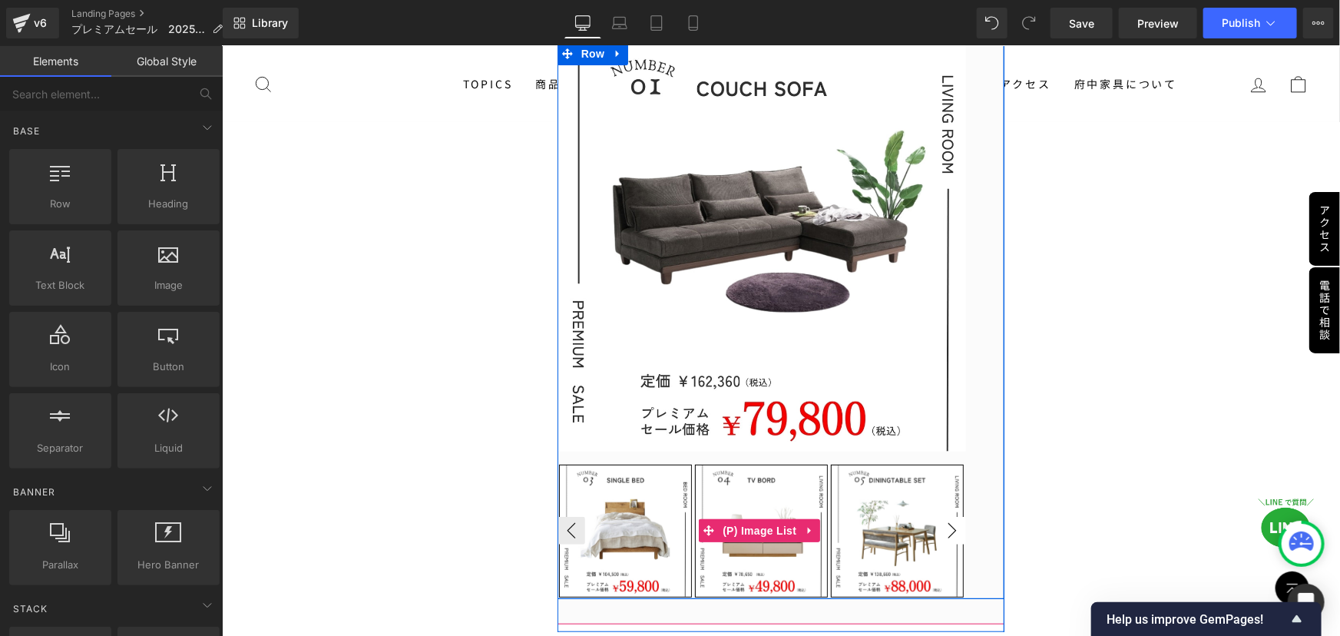
click at [946, 525] on button "›" at bounding box center [952, 530] width 28 height 28
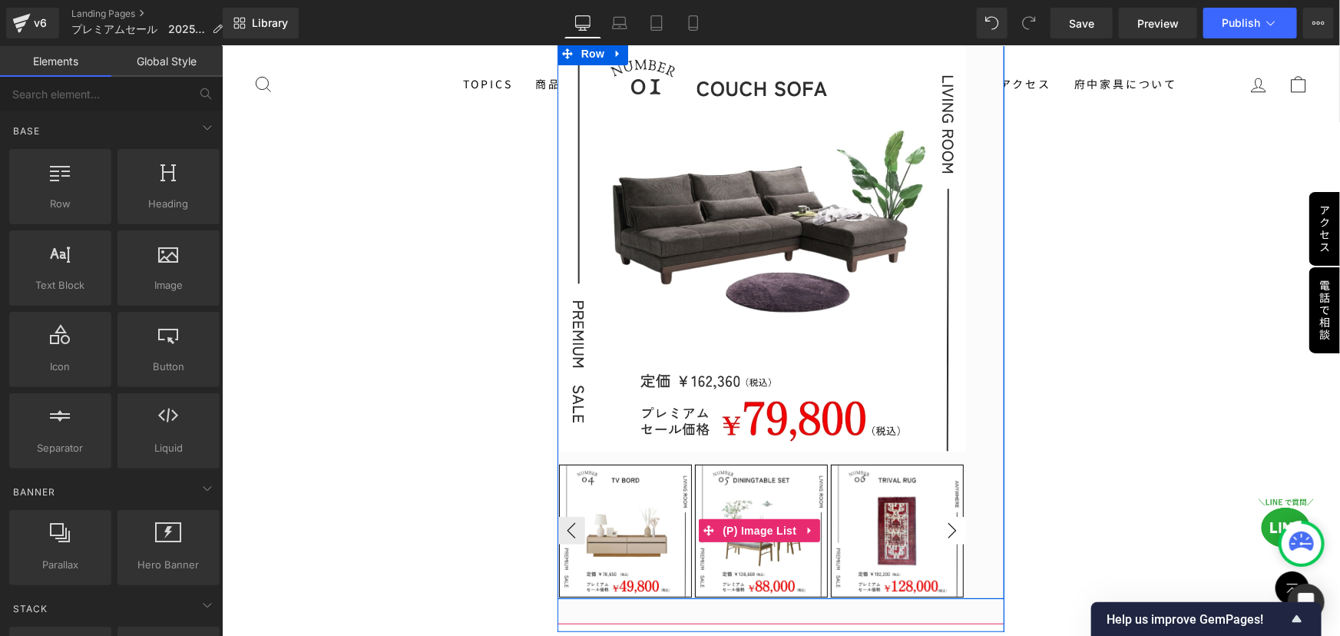
click at [946, 525] on button "›" at bounding box center [952, 530] width 28 height 28
click at [938, 525] on button "›" at bounding box center [952, 530] width 28 height 28
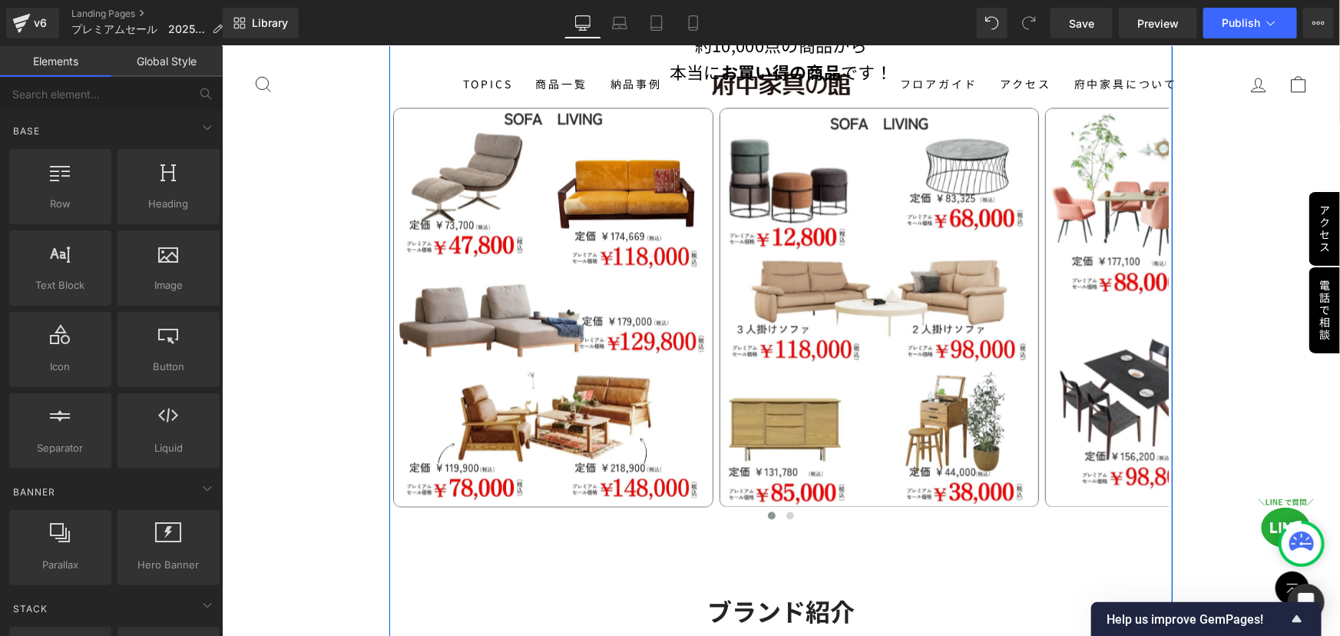
scroll to position [1396, 0]
